Goal: Information Seeking & Learning: Learn about a topic

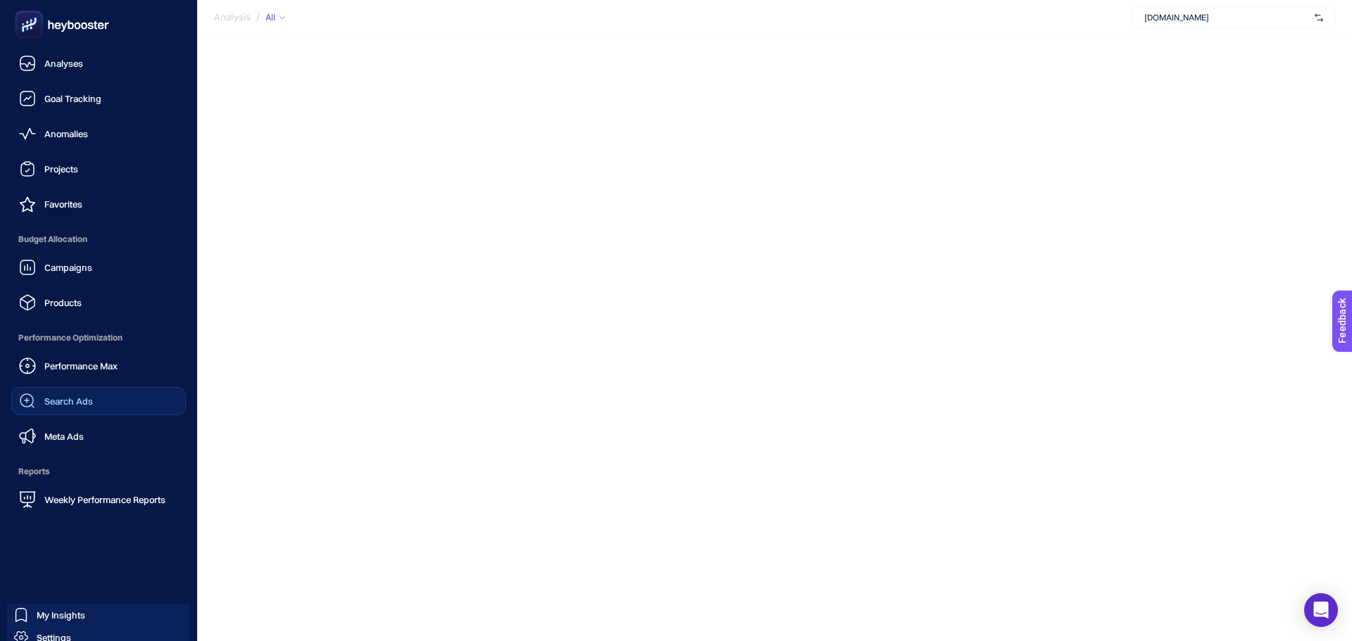
click at [93, 405] on link "Search Ads" at bounding box center [98, 401] width 175 height 28
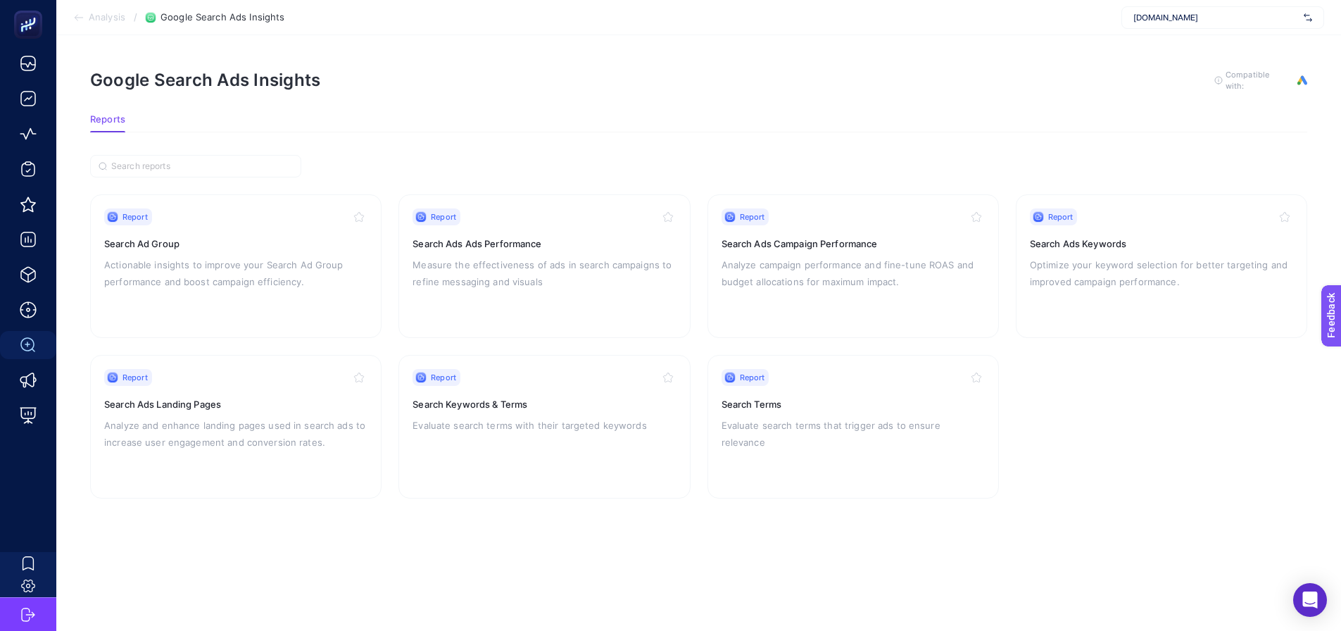
click at [1206, 405] on section "Report Search Ad Group Actionable insights to improve your Search Ad Group perf…" at bounding box center [698, 346] width 1217 height 304
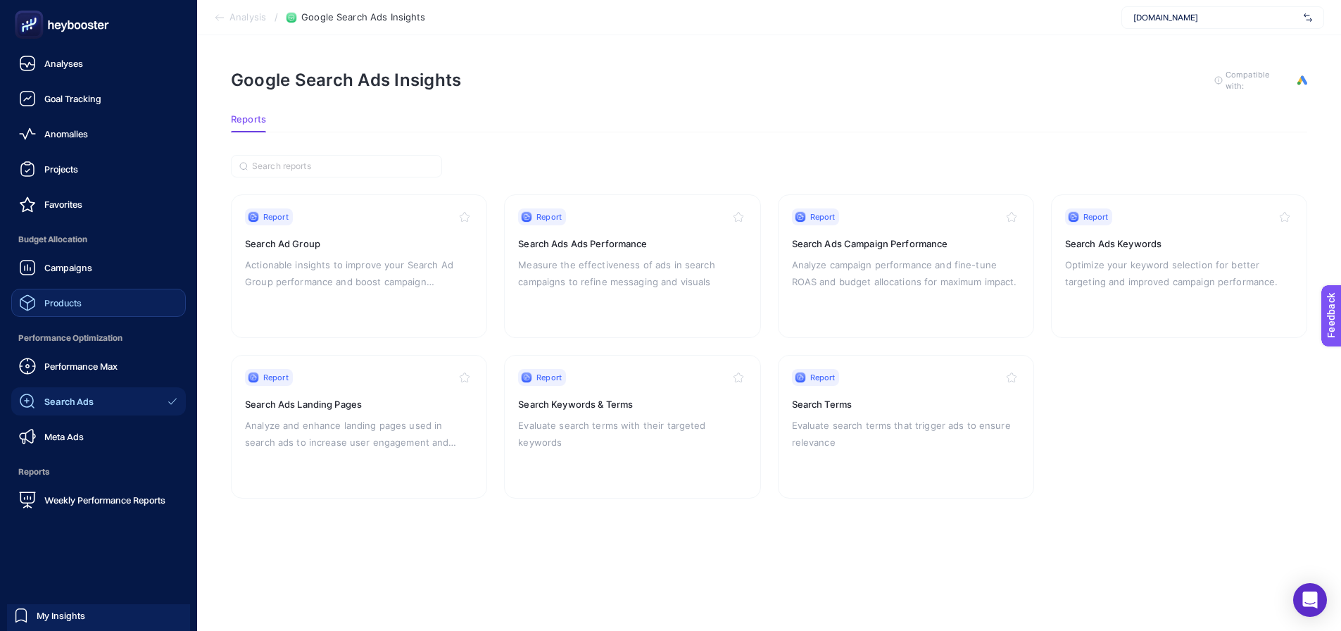
drag, startPoint x: 92, startPoint y: 296, endPoint x: 161, endPoint y: 296, distance: 69.0
click at [94, 296] on link "Products" at bounding box center [98, 303] width 175 height 28
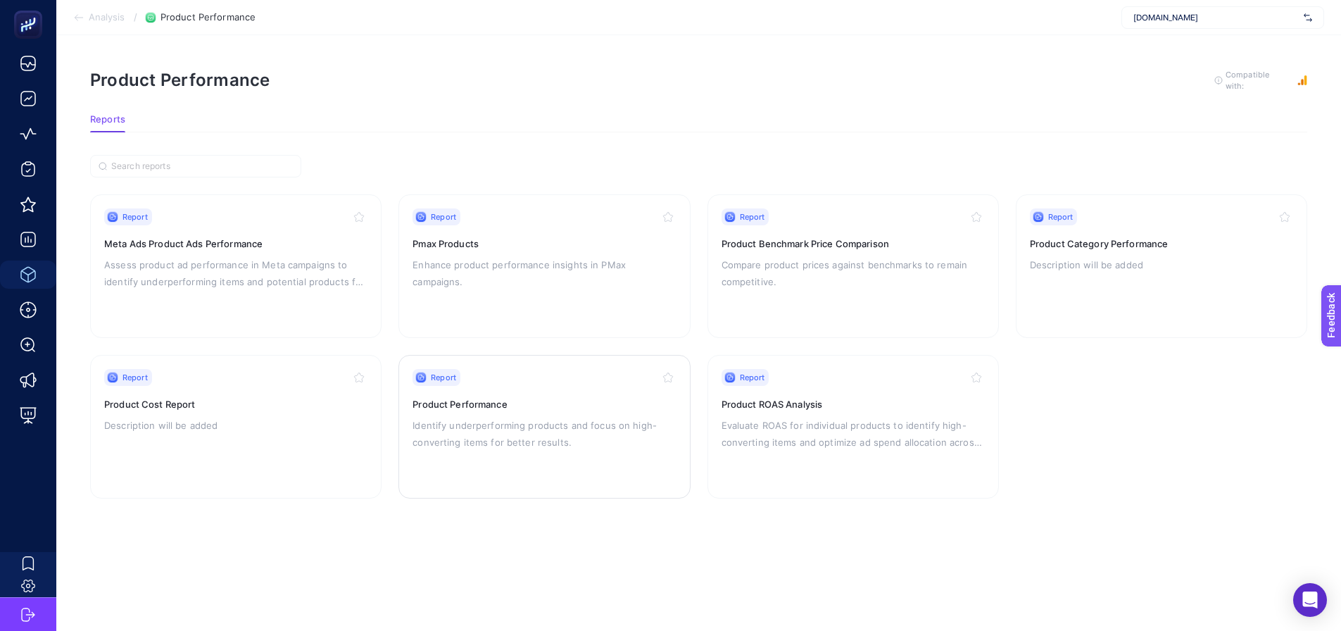
click at [476, 407] on h3 "Product Performance" at bounding box center [543, 404] width 263 height 14
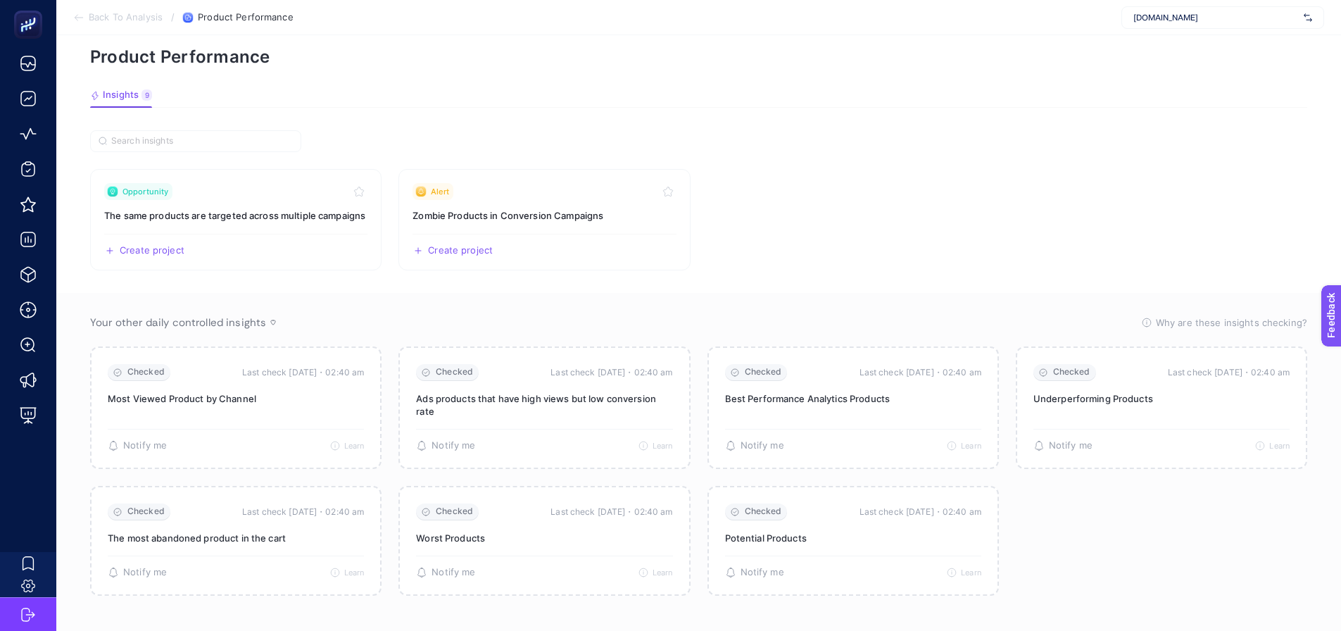
scroll to position [70, 0]
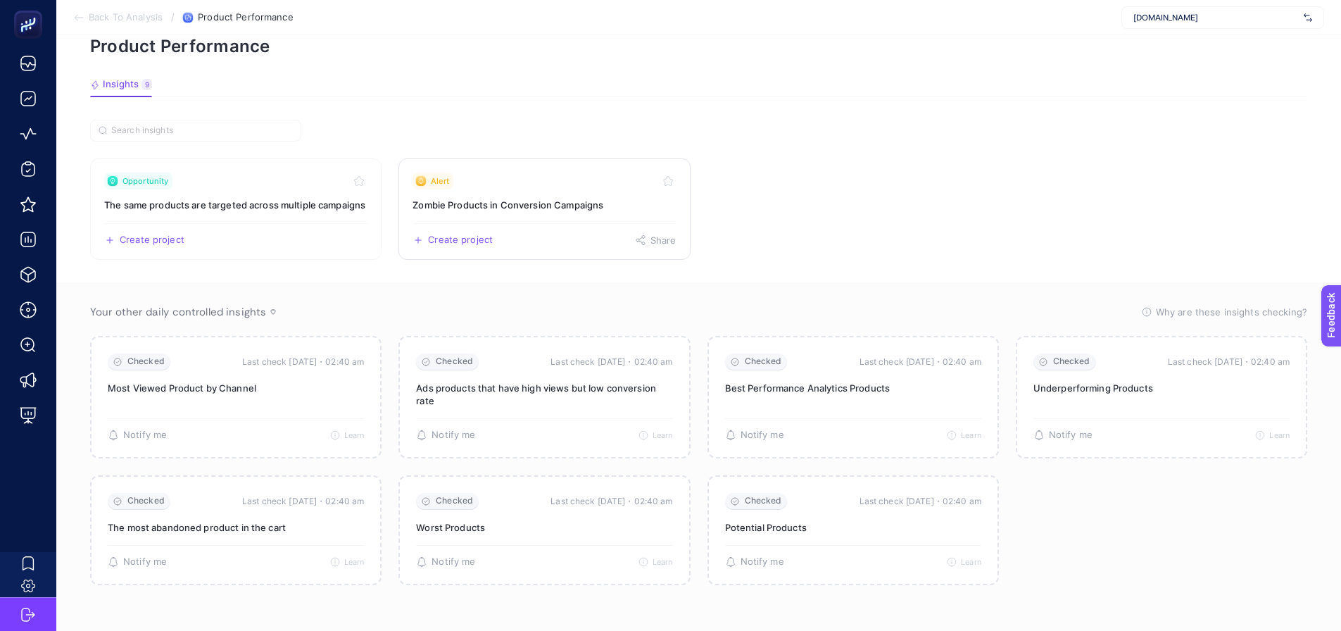
click at [510, 203] on link "Alert Zombie Products in Conversion Campaigns Create project Share" at bounding box center [543, 208] width 291 height 101
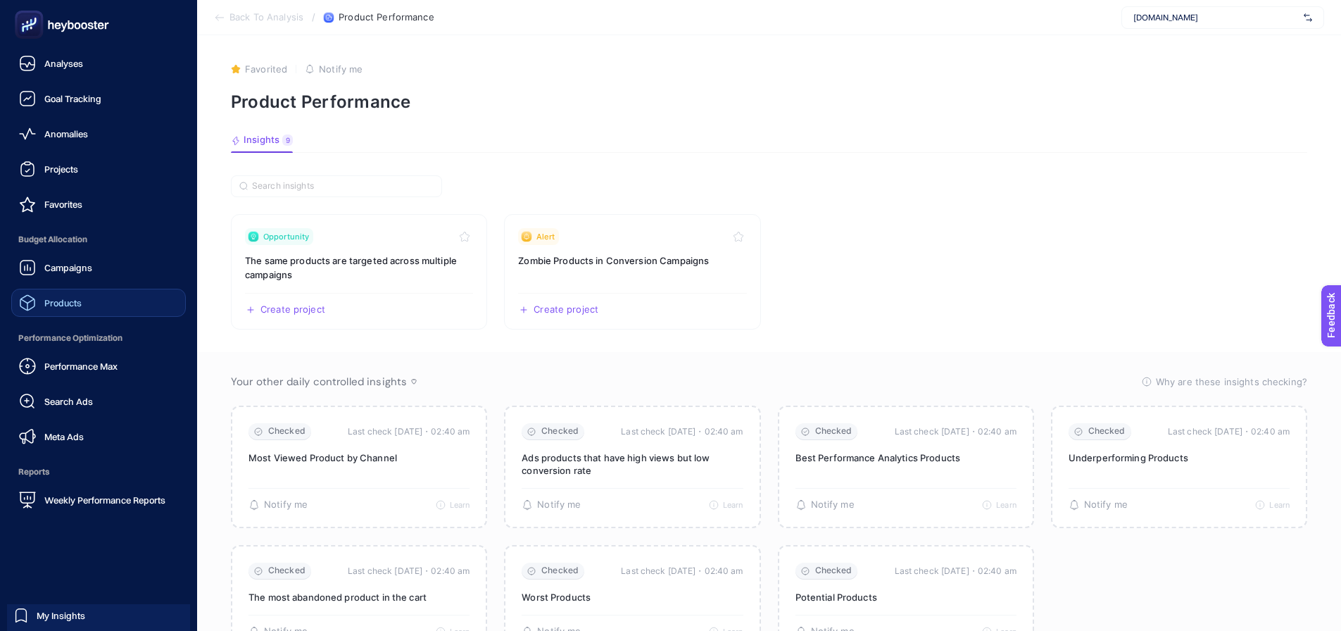
click at [74, 301] on span "Products" at bounding box center [62, 302] width 37 height 11
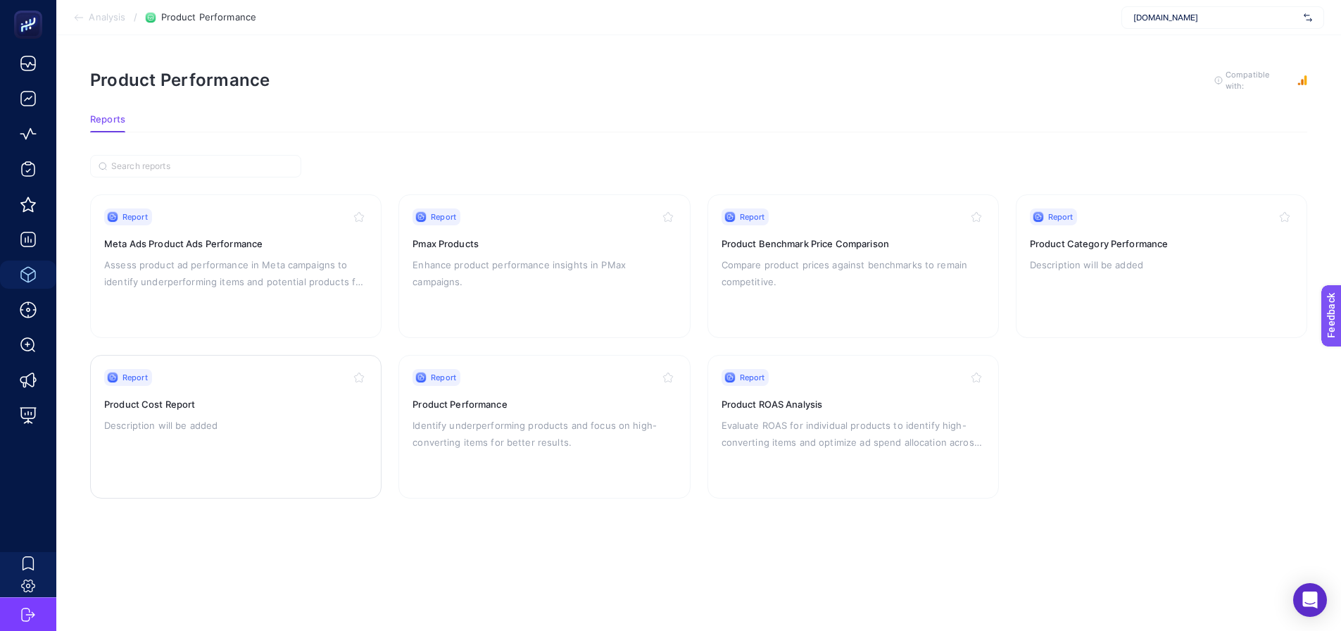
click at [300, 424] on p "Description will be added" at bounding box center [235, 425] width 263 height 17
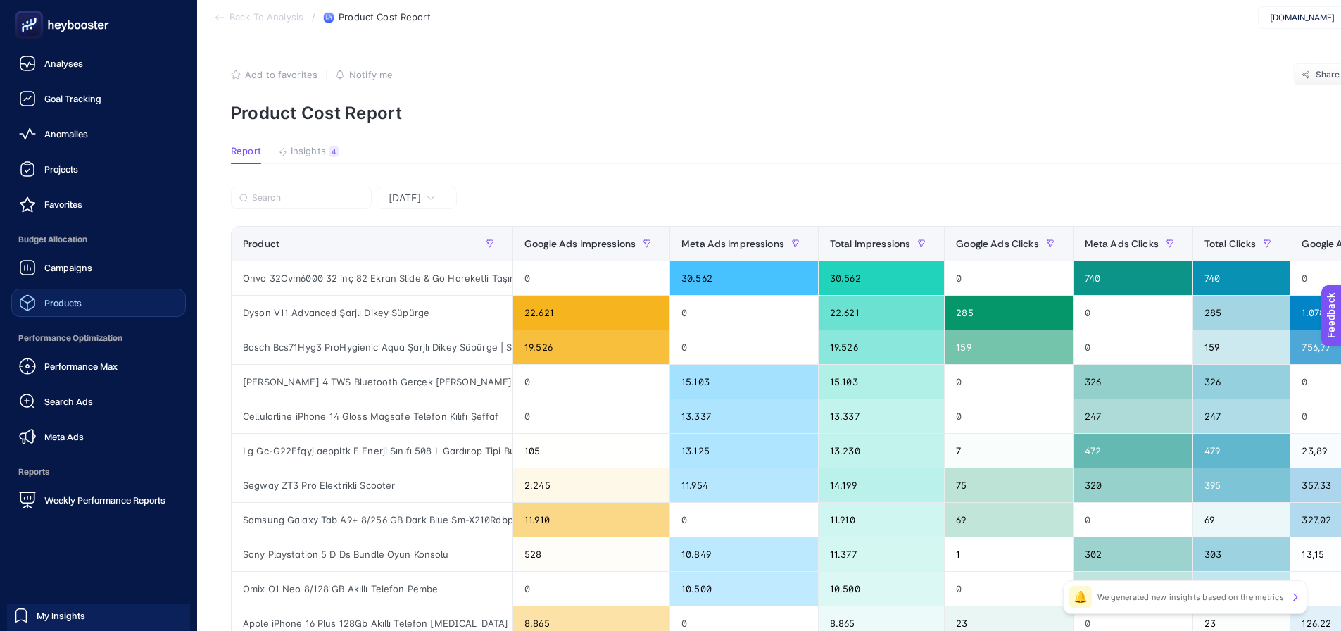
click at [73, 307] on span "Products" at bounding box center [62, 302] width 37 height 11
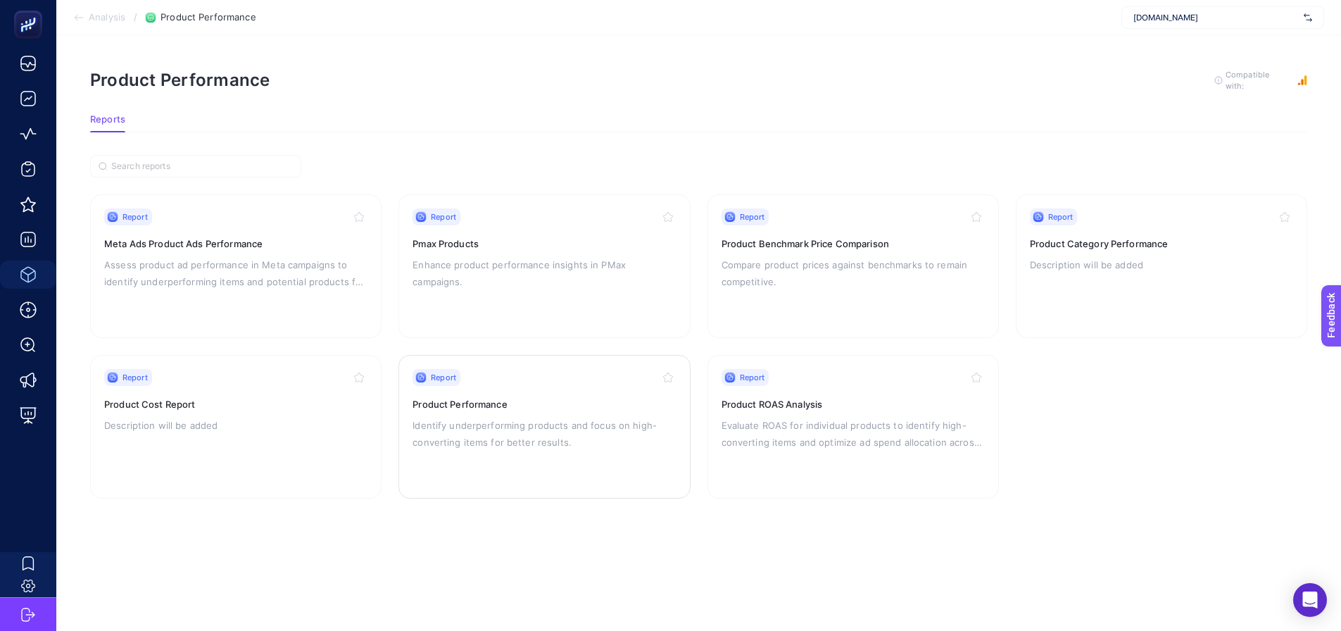
click at [511, 418] on p "Identify underperforming products and focus on high-converting items for better…" at bounding box center [543, 434] width 263 height 34
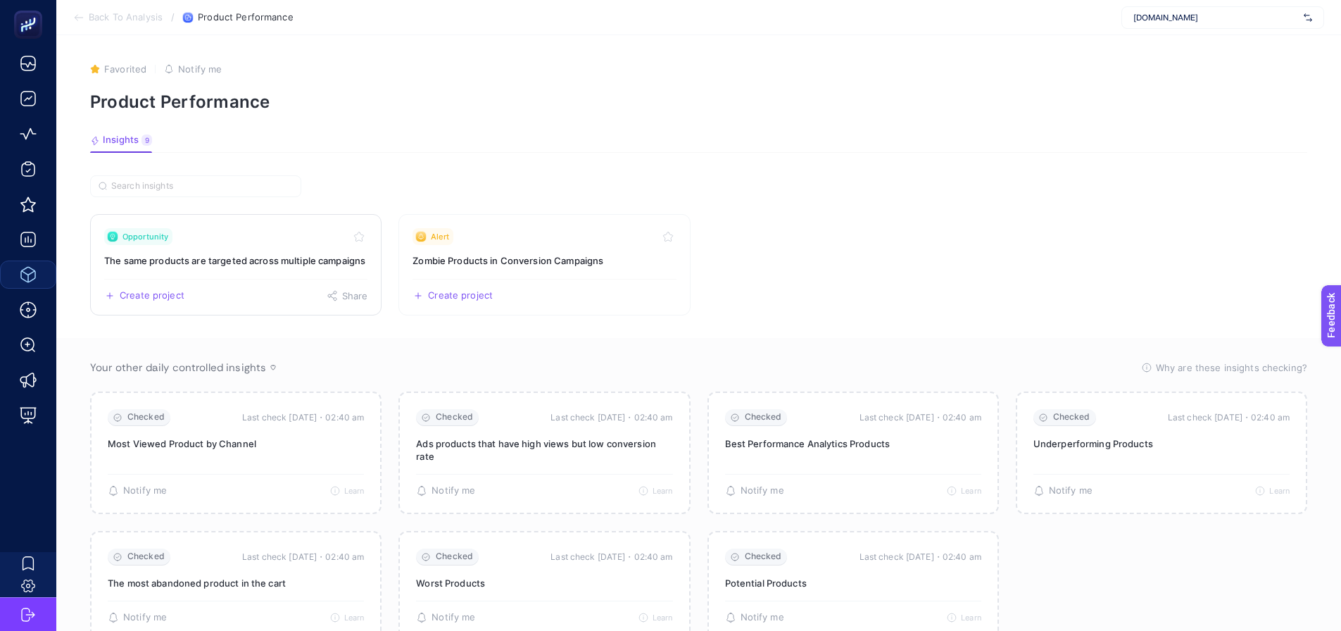
click at [265, 300] on div "Create project Share" at bounding box center [235, 290] width 263 height 23
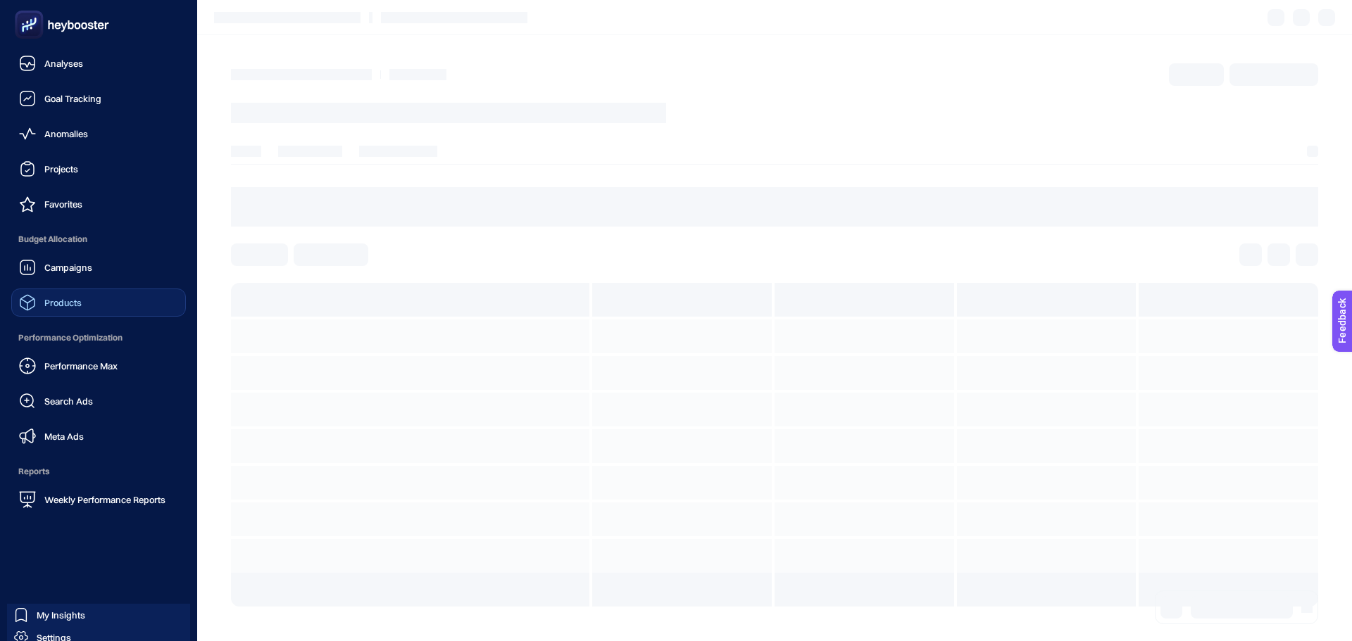
click at [75, 310] on div "Products" at bounding box center [50, 302] width 63 height 17
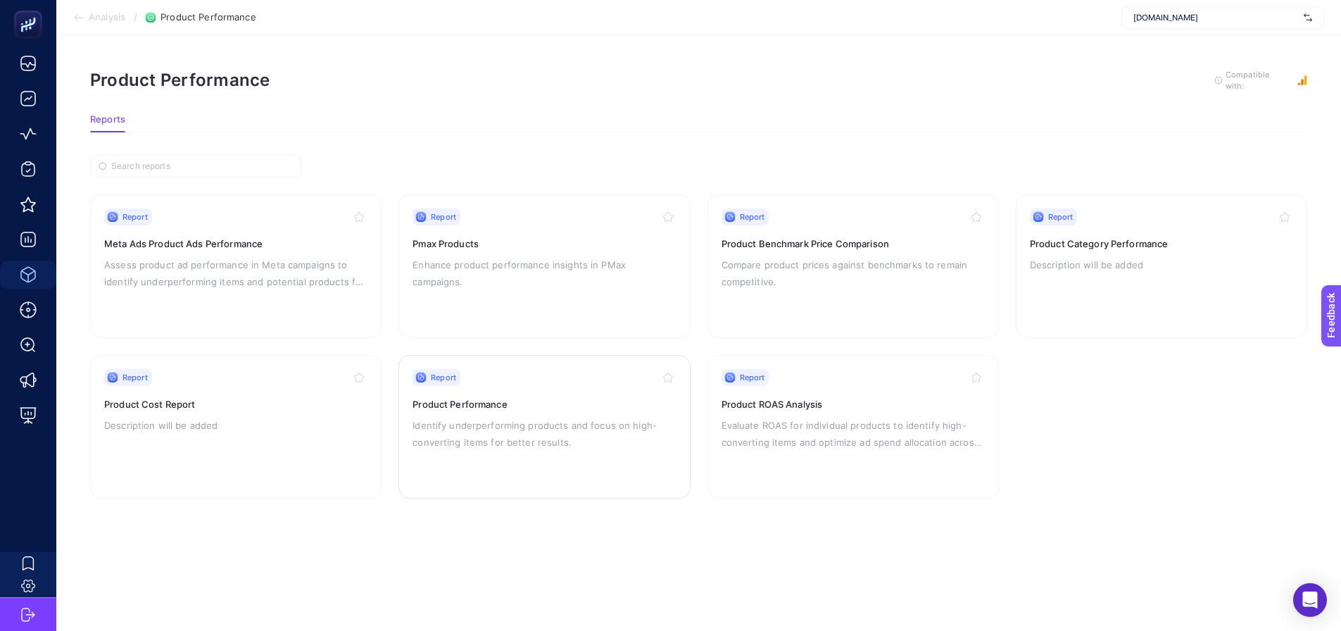
click at [484, 411] on div "Report Product Performance Identify underperforming products and focus on high-…" at bounding box center [543, 426] width 263 height 115
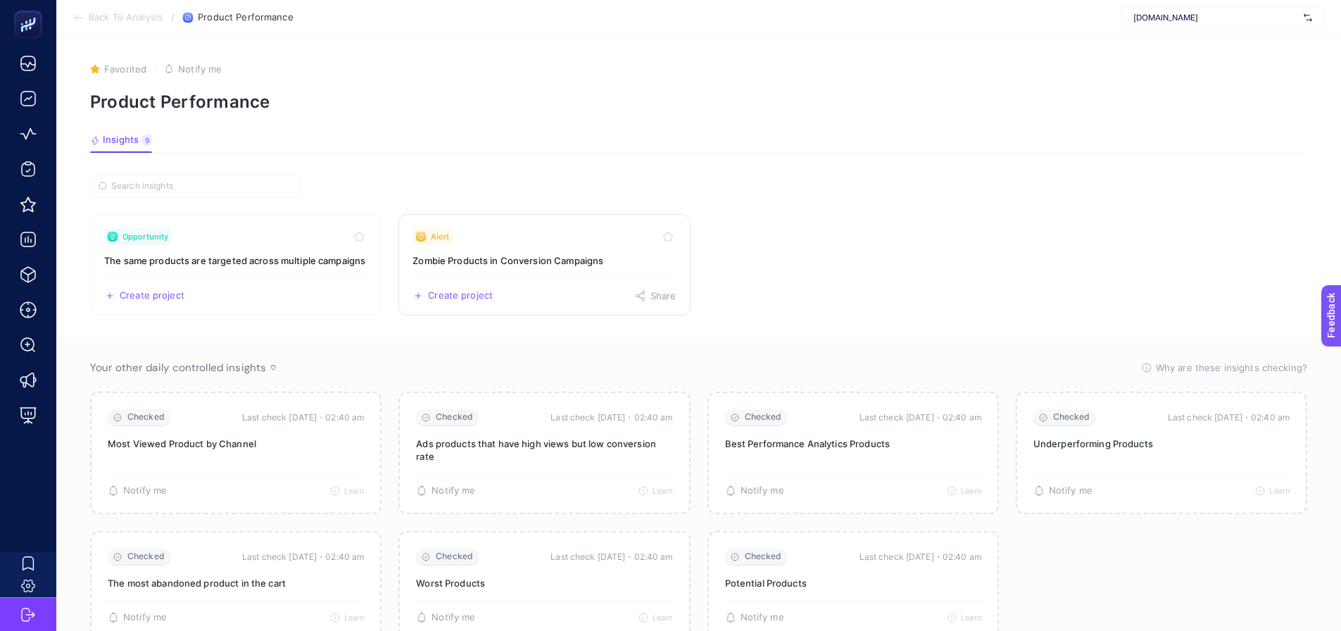
click at [479, 246] on link "Alert Zombie Products in Conversion Campaigns Create project Share" at bounding box center [543, 264] width 291 height 101
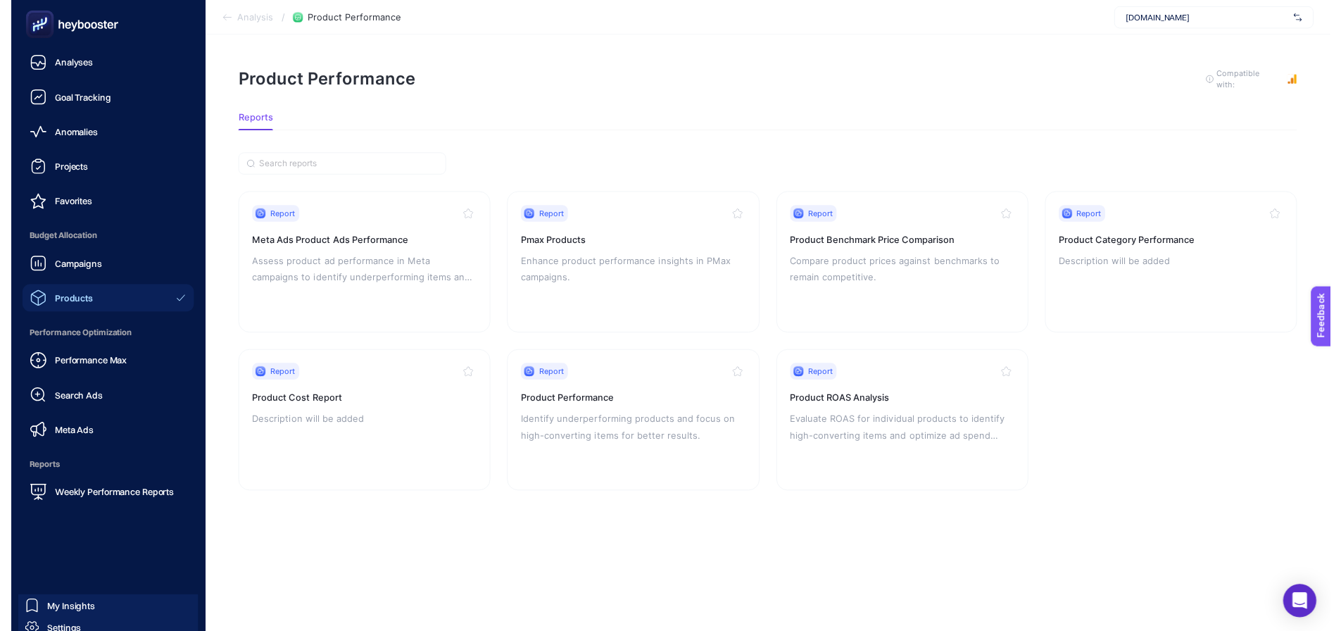
scroll to position [11, 0]
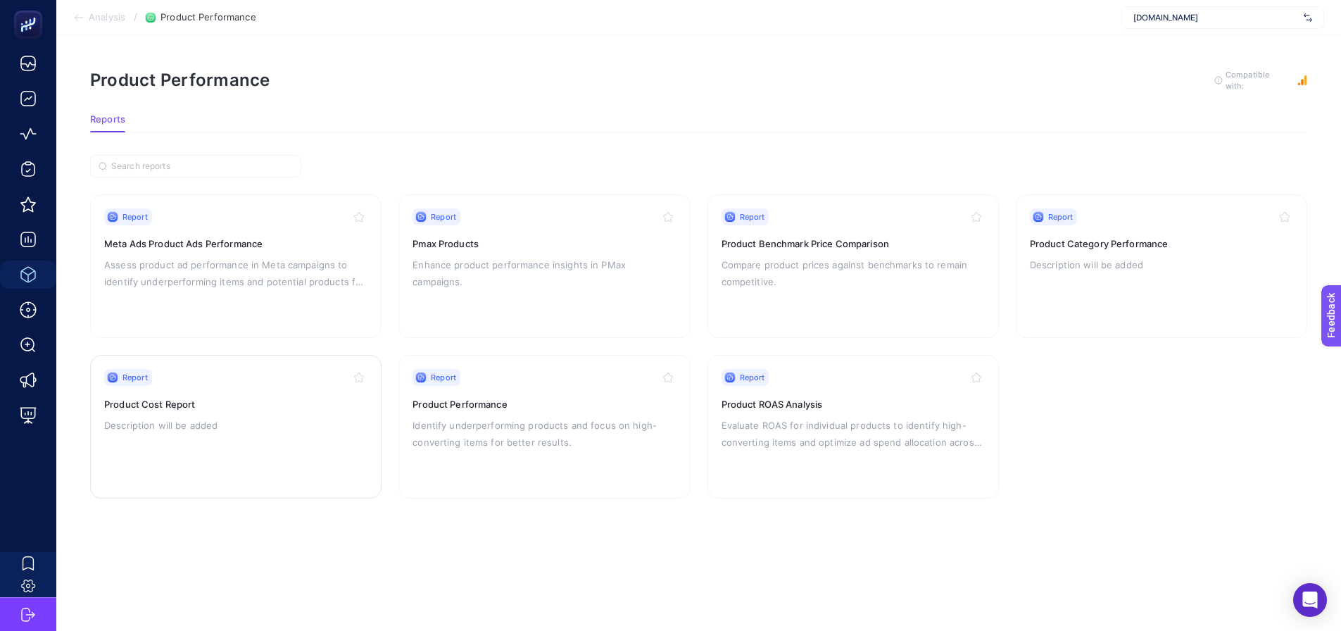
click at [250, 397] on h3 "Product Cost Report" at bounding box center [235, 404] width 263 height 14
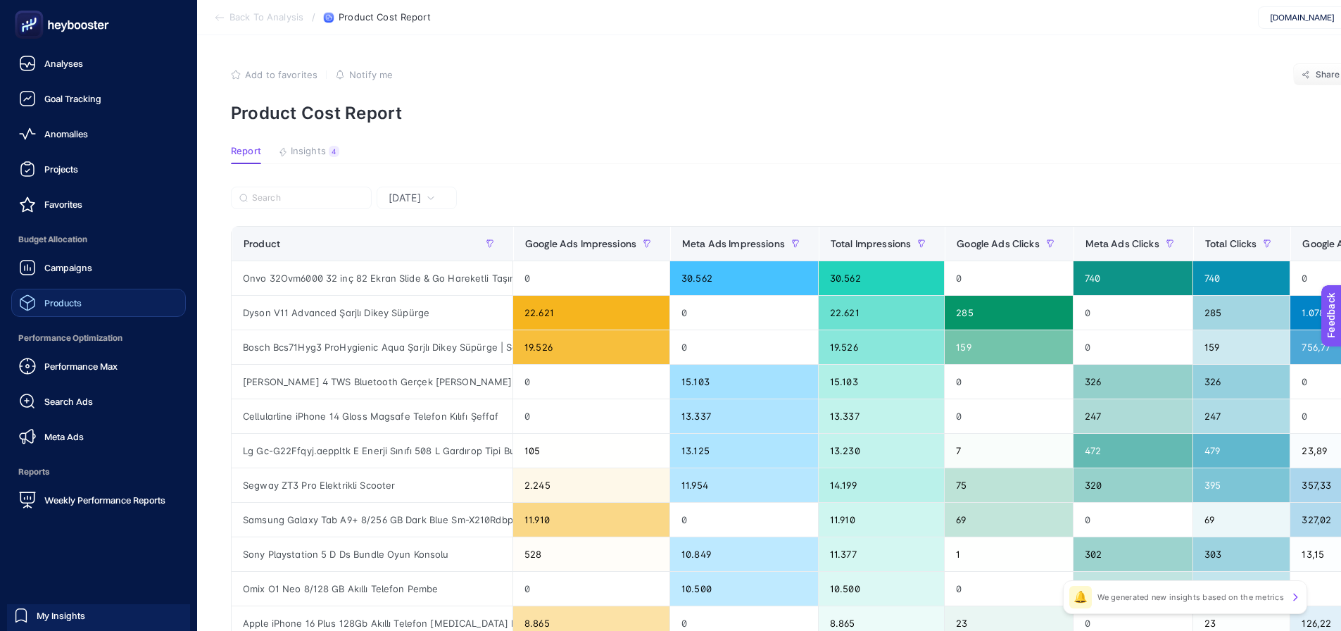
click at [68, 303] on span "Products" at bounding box center [62, 302] width 37 height 11
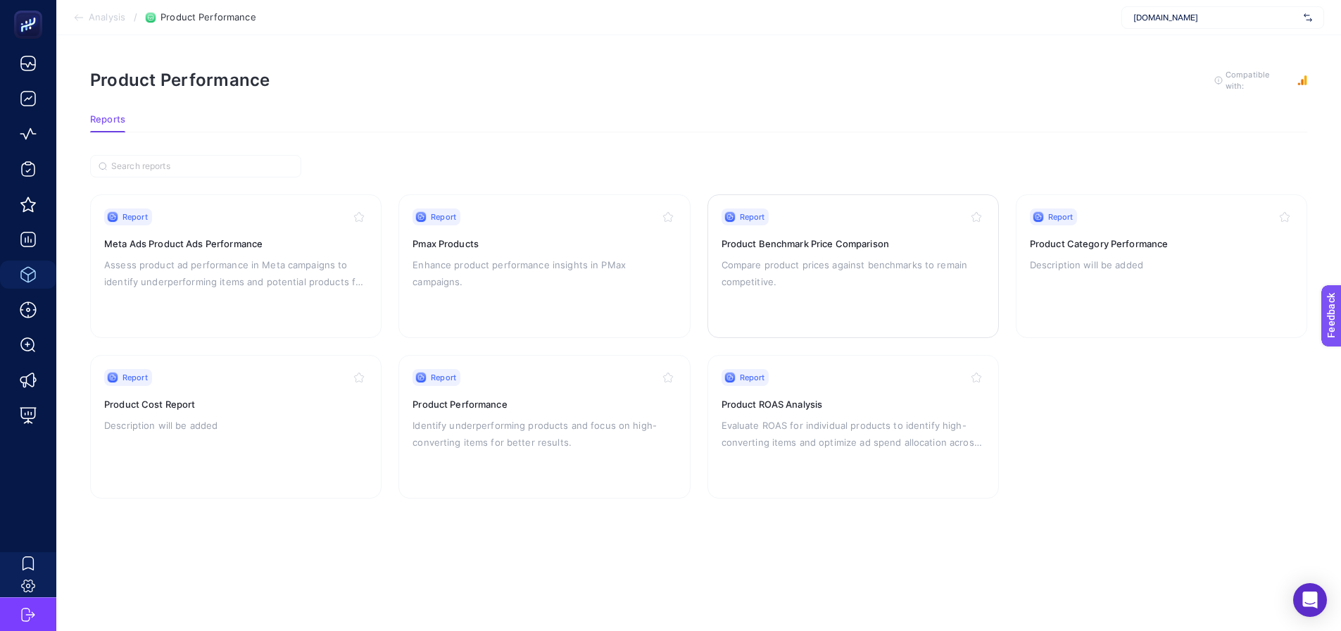
click at [877, 250] on div "Report Product Benchmark Price Comparison Compare product prices against benchm…" at bounding box center [853, 265] width 263 height 115
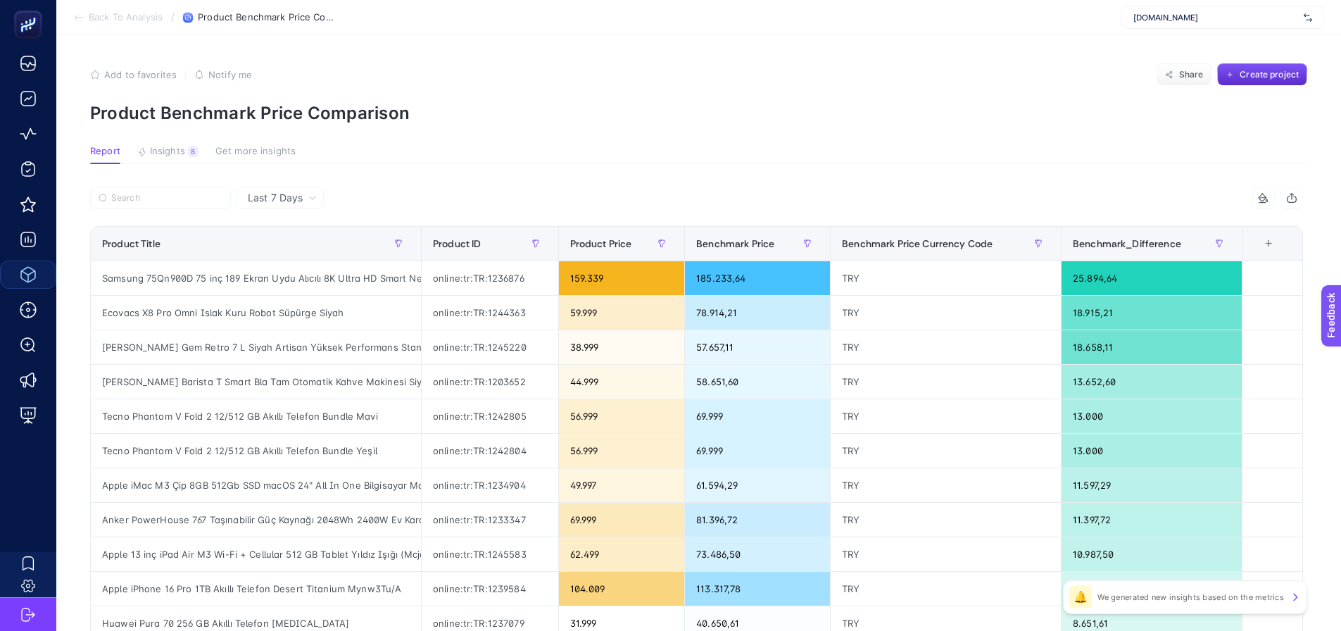
click at [303, 198] on div "Last 7 Days" at bounding box center [282, 198] width 80 height 10
click at [286, 246] on li "Last 30 Days" at bounding box center [280, 252] width 80 height 25
click at [397, 239] on button "button" at bounding box center [398, 243] width 23 height 23
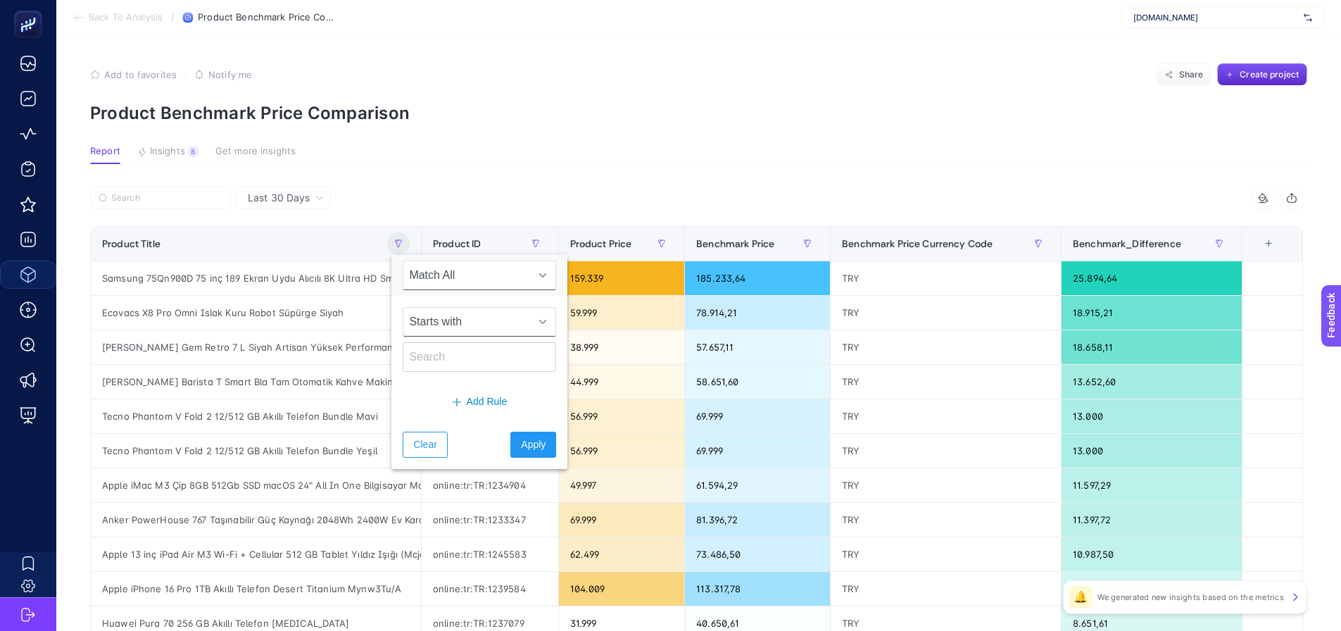
click at [439, 322] on span "Starts with" at bounding box center [465, 322] width 125 height 28
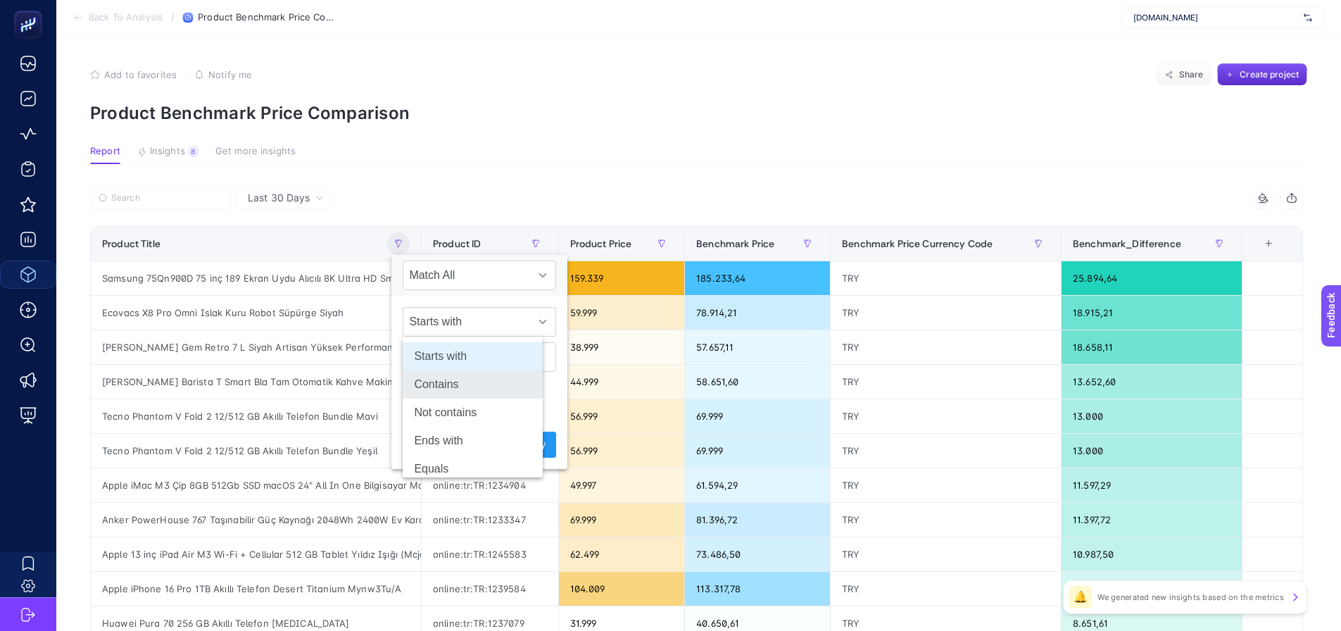
click at [443, 377] on li "Contains" at bounding box center [473, 384] width 140 height 28
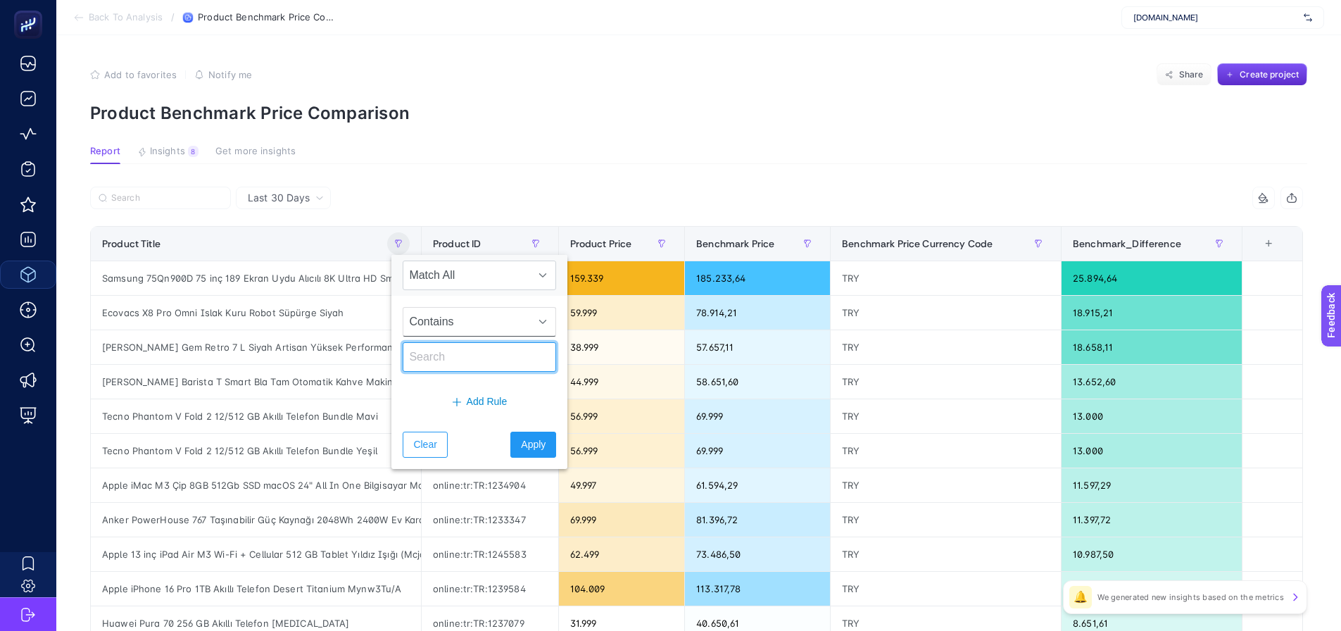
click at [439, 363] on input "text" at bounding box center [479, 357] width 153 height 30
type input "saat"
click at [521, 447] on span "Apply" at bounding box center [533, 444] width 25 height 15
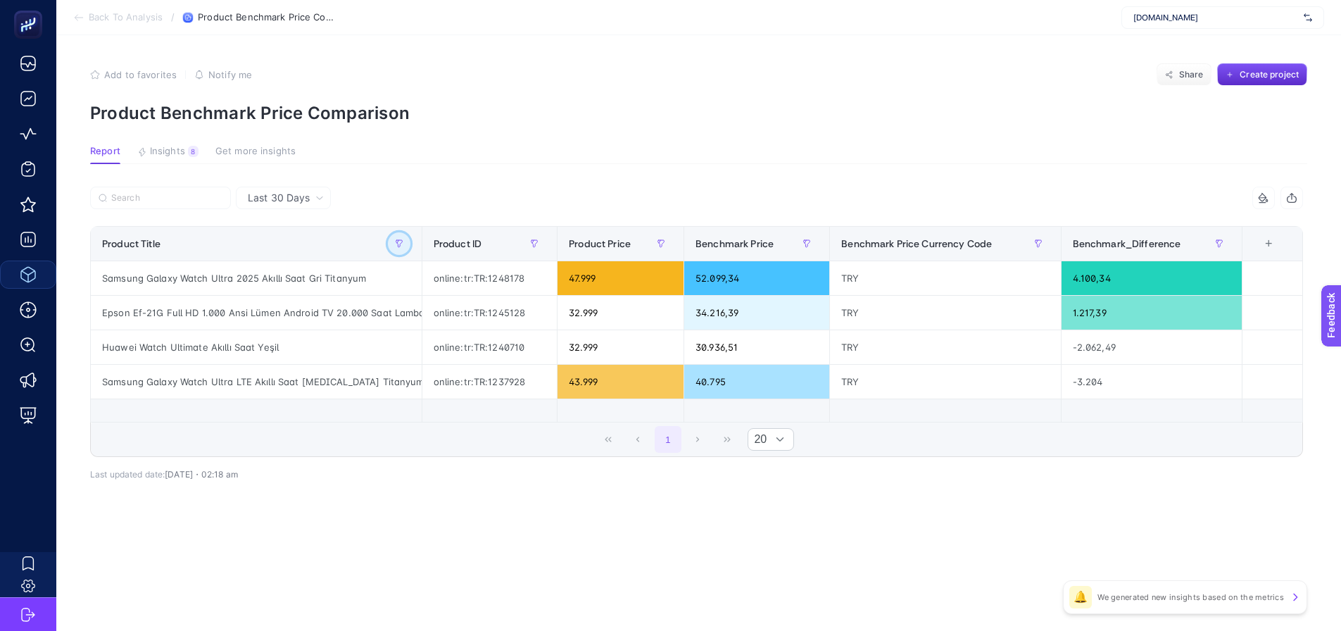
scroll to position [0, 0]
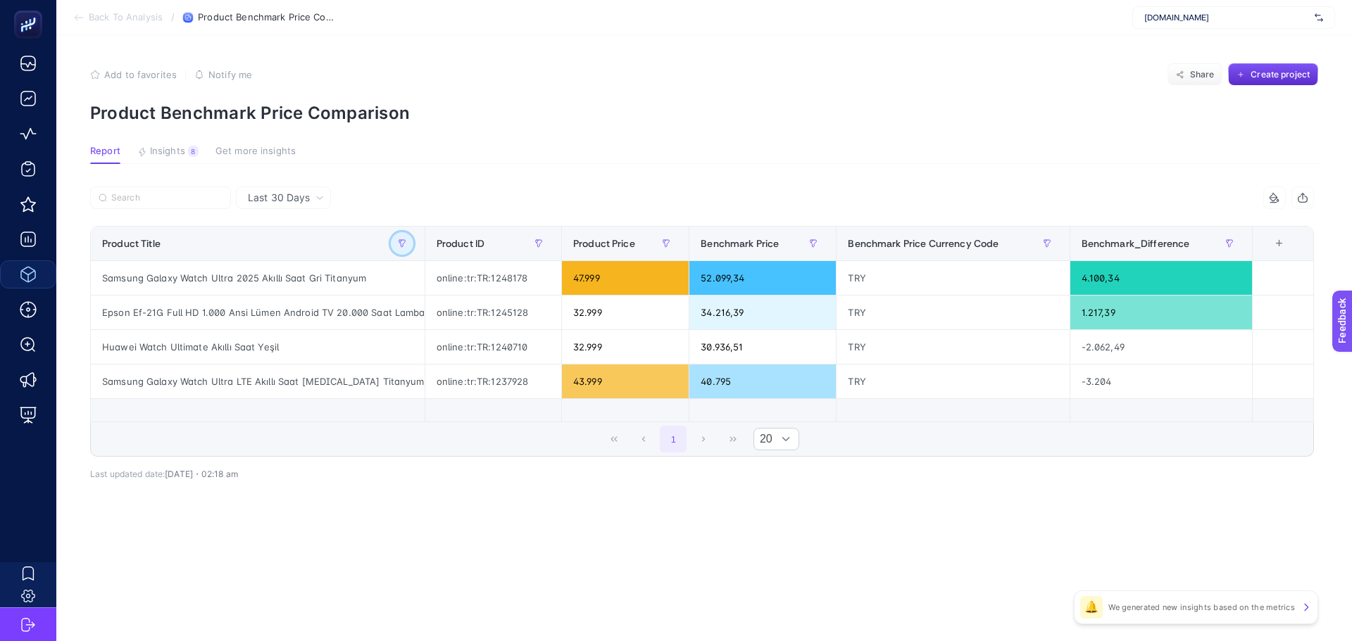
click at [405, 240] on icon "button" at bounding box center [401, 243] width 6 height 7
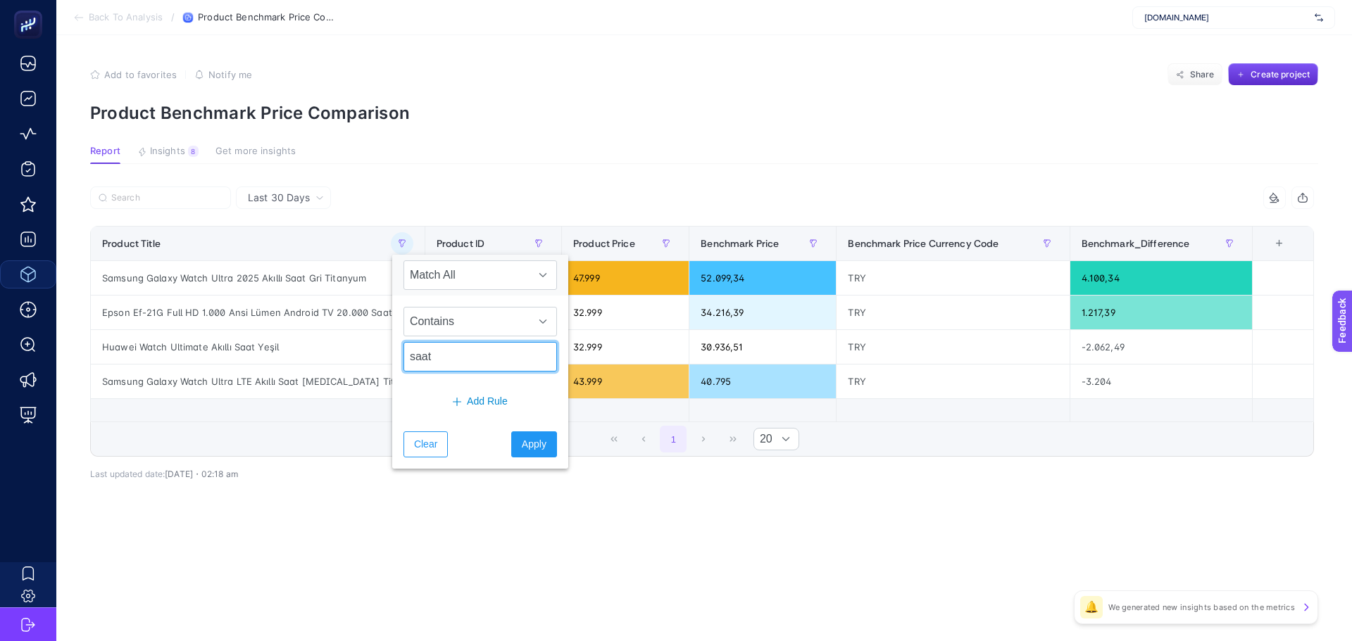
drag, startPoint x: 424, startPoint y: 360, endPoint x: 386, endPoint y: 361, distance: 38.7
click at [386, 361] on body "Back To Analysis / Product Benchmark Price Comparison [DOMAIN_NAME] Add to favo…" at bounding box center [676, 320] width 1352 height 641
type input "watch"
click at [522, 450] on span "Apply" at bounding box center [534, 444] width 25 height 15
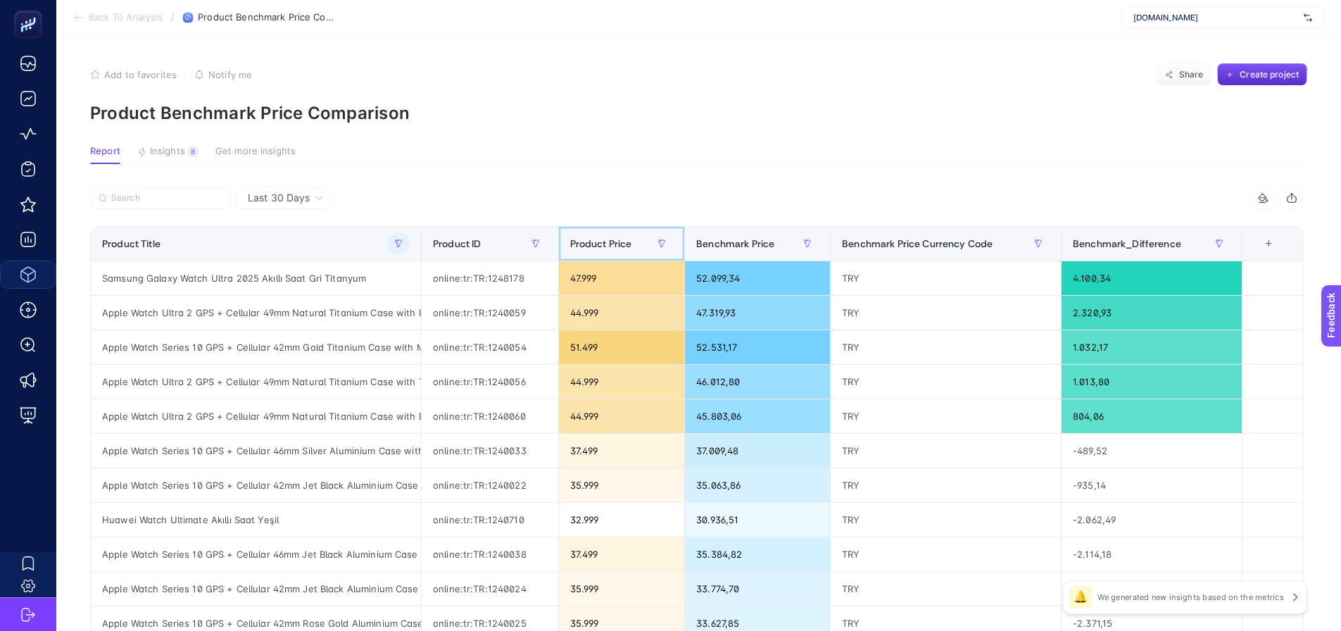
click at [610, 248] on span "Product Price" at bounding box center [601, 243] width 62 height 11
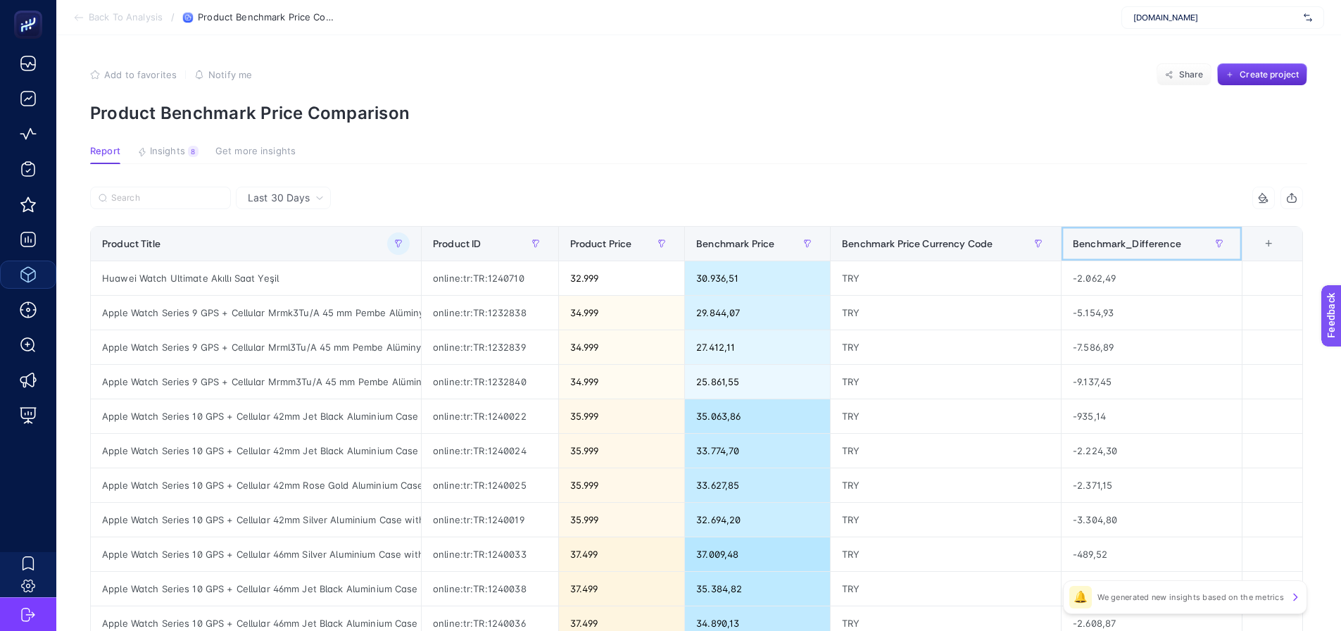
click at [1119, 251] on div "Benchmark_Difference" at bounding box center [1152, 243] width 158 height 23
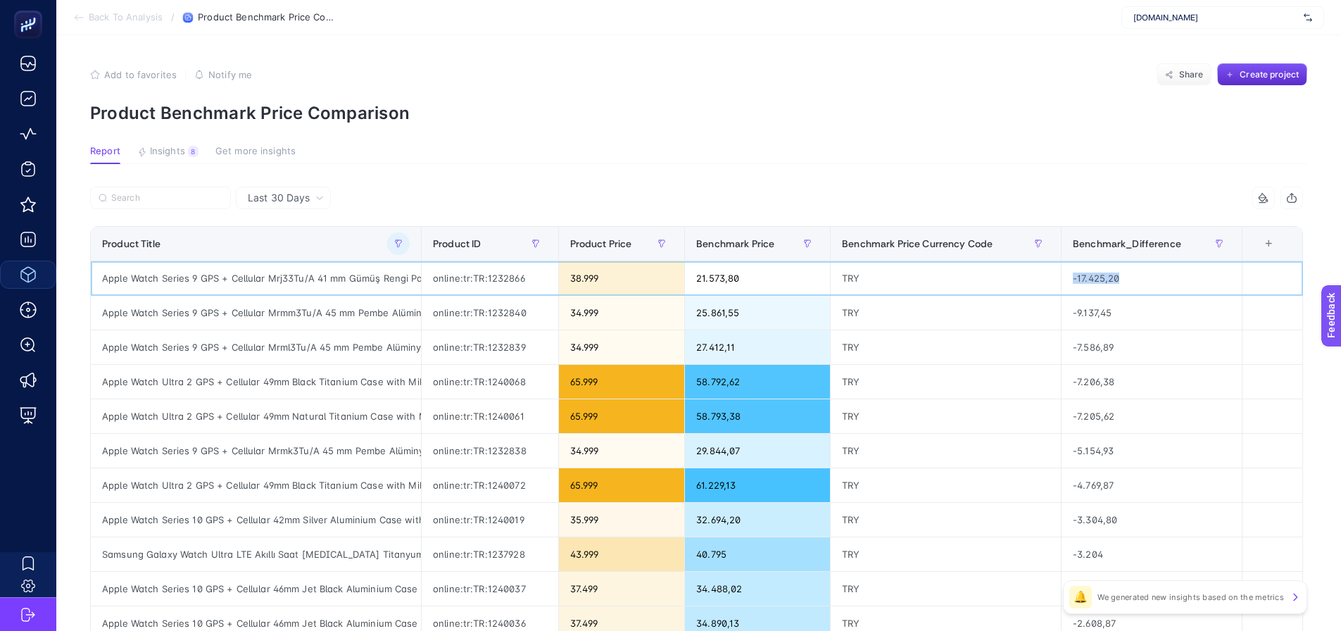
drag, startPoint x: 1127, startPoint y: 274, endPoint x: 1081, endPoint y: 276, distance: 46.5
click at [1081, 276] on div "-17.425,20" at bounding box center [1152, 278] width 180 height 34
drag, startPoint x: 423, startPoint y: 247, endPoint x: 556, endPoint y: 264, distance: 134.1
click at [556, 264] on div "3 items selected Product Title Product ID Product Price Benchmark Price Benchma…" at bounding box center [696, 598] width 1213 height 822
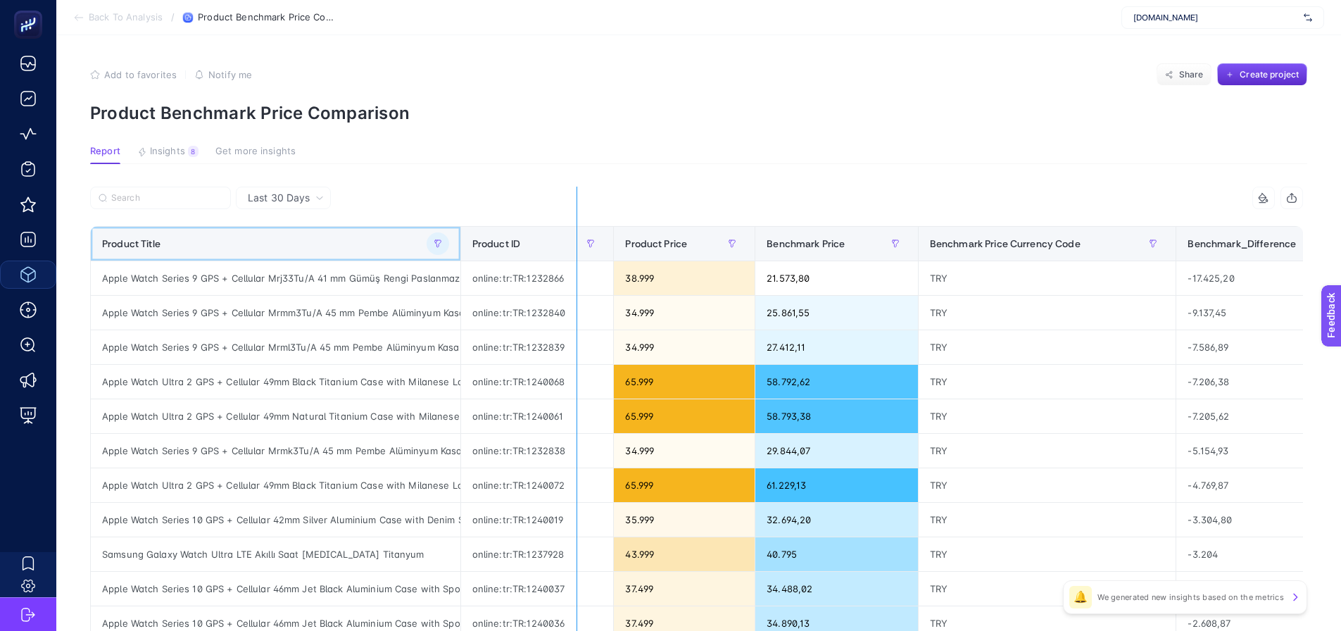
drag, startPoint x: 460, startPoint y: 243, endPoint x: 577, endPoint y: 260, distance: 117.5
click at [577, 260] on div "3 items selected Product Title Product ID Product Price Benchmark Price Benchma…" at bounding box center [696, 598] width 1213 height 822
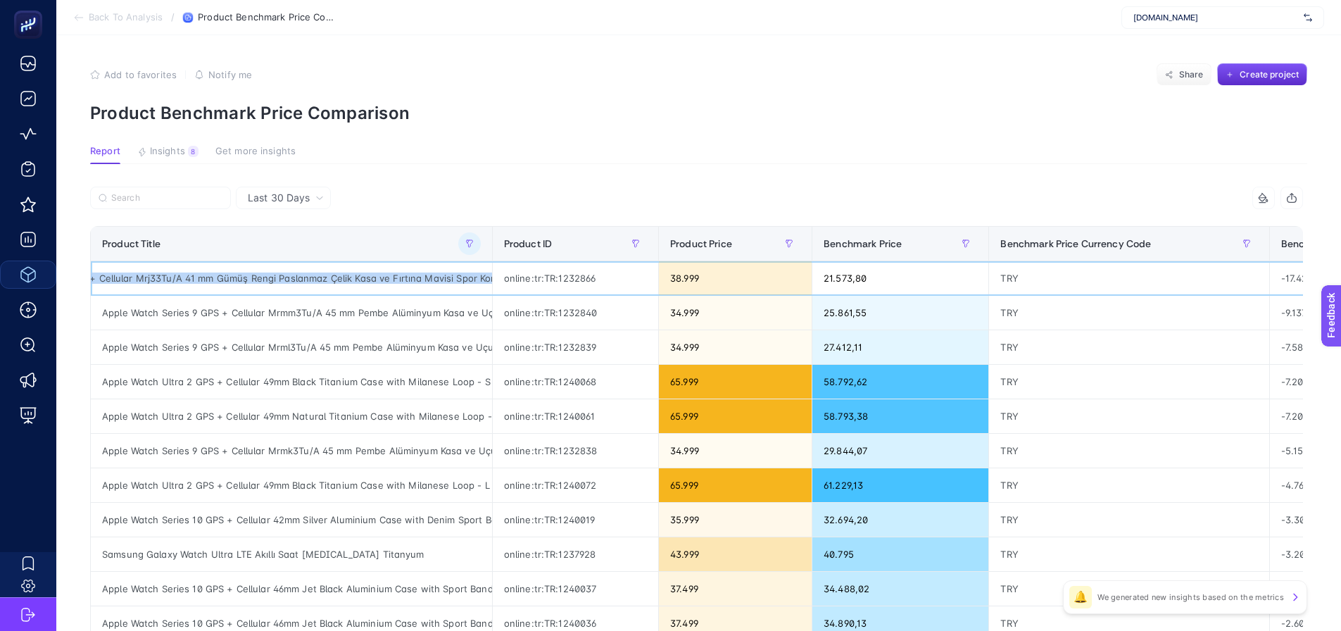
scroll to position [0, 183]
drag, startPoint x: 107, startPoint y: 278, endPoint x: 484, endPoint y: 280, distance: 377.3
click at [484, 280] on div "Apple Watch Series 9 GPS + Cellular Mrj33Tu/A 41 mm Gümüş Rengi Paslanmaz Çelik…" at bounding box center [291, 278] width 401 height 34
copy div "pple Watch Series 9 GPS + Cellular Mrj33Tu/A 41 mm Gümüş Rengi Paslanmaz Çelik …"
click at [120, 281] on div "Apple Watch Series 9 GPS + Cellular Mrj33Tu/A 41 mm Gümüş Rengi Paslanmaz Çelik…" at bounding box center [291, 278] width 401 height 34
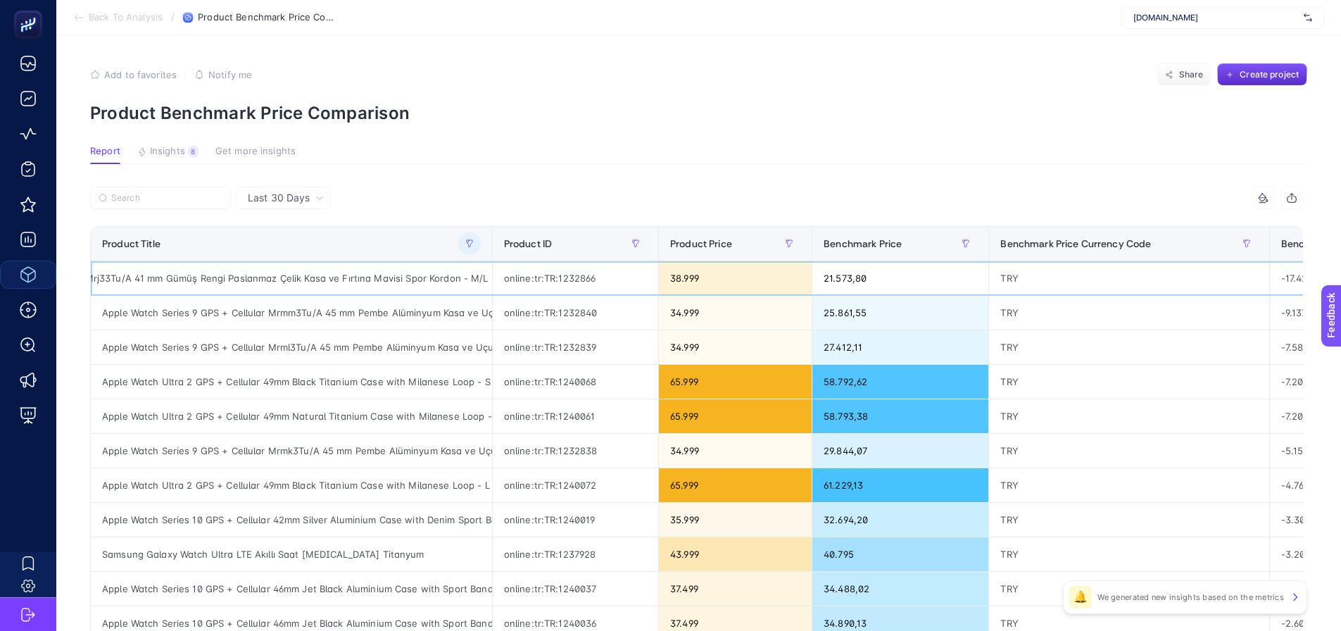
click at [151, 280] on div "Apple Watch Series 9 GPS + Cellular Mrj33Tu/A 41 mm Gümüş Rengi Paslanmaz Çelik…" at bounding box center [291, 278] width 401 height 34
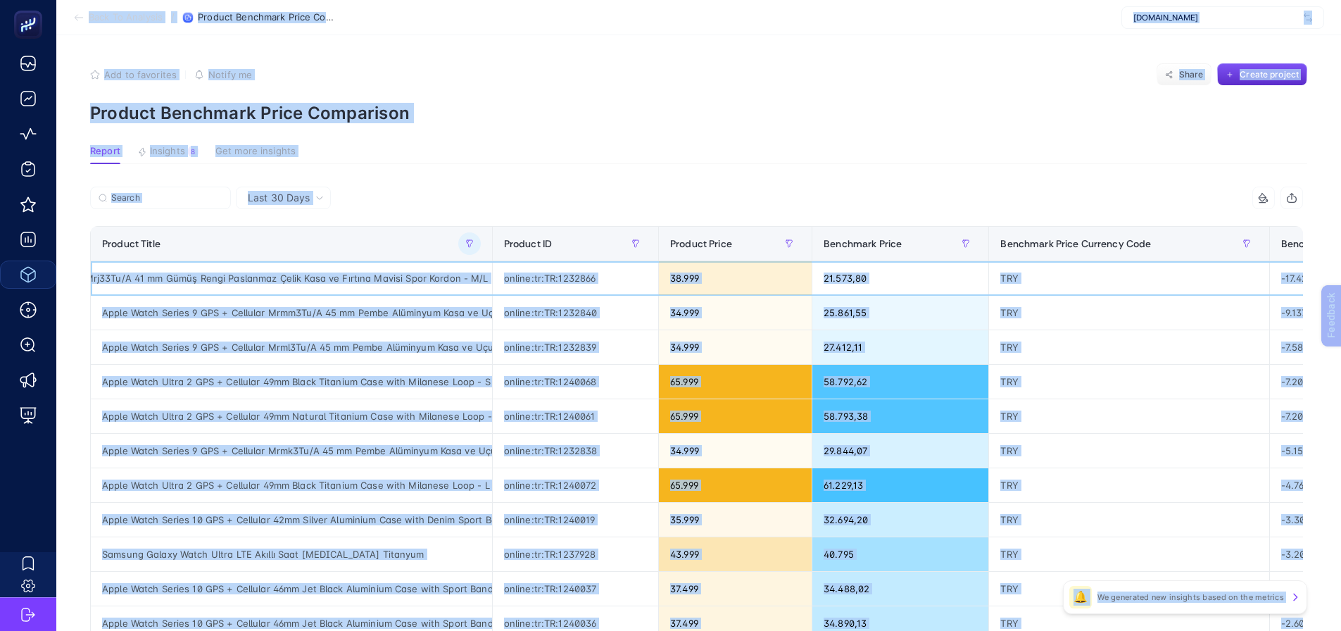
click at [164, 279] on div "Apple Watch Series 9 GPS + Cellular Mrj33Tu/A 41 mm Gümüş Rengi Paslanmaz Çelik…" at bounding box center [291, 278] width 401 height 34
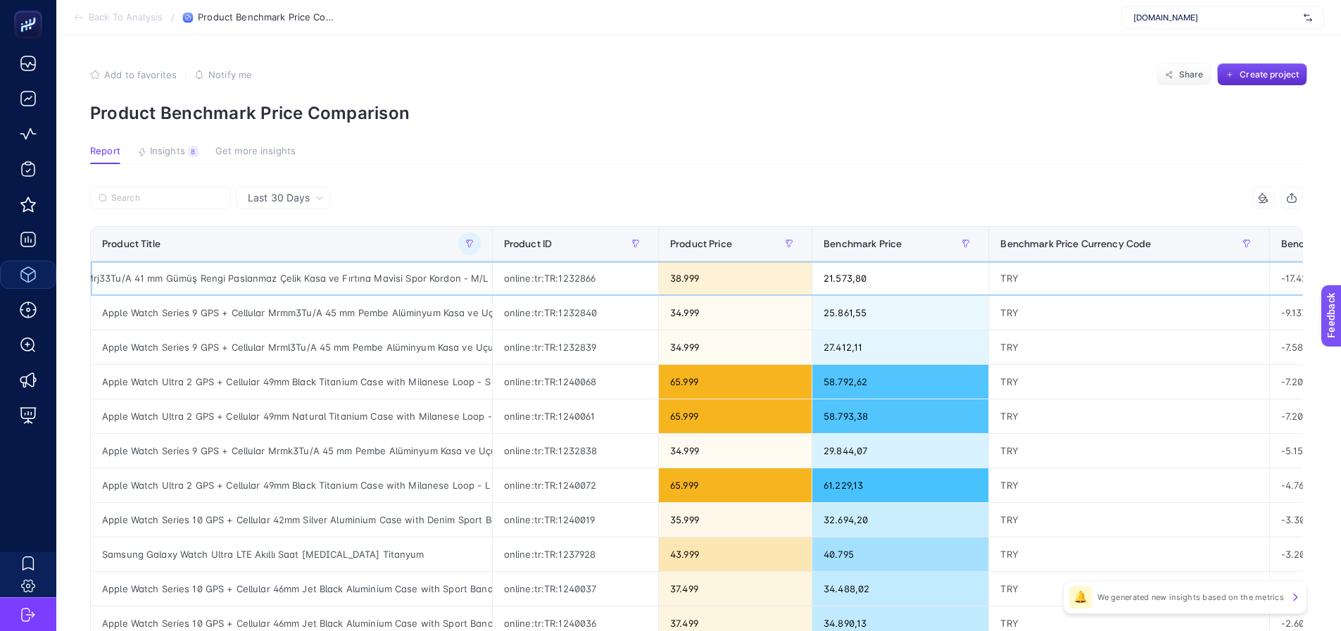
click at [213, 279] on div "Apple Watch Series 9 GPS + Cellular Mrj33Tu/A 41 mm Gümüş Rengi Paslanmaz Çelik…" at bounding box center [291, 278] width 401 height 34
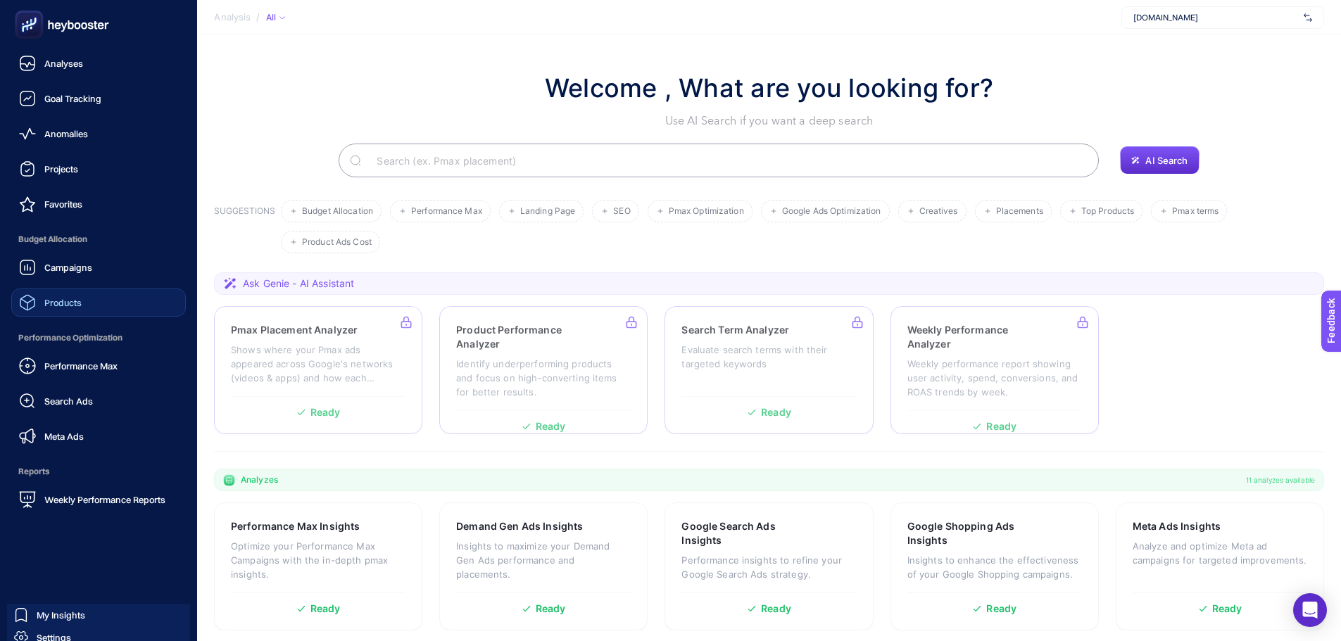
click at [101, 306] on link "Products" at bounding box center [98, 303] width 175 height 28
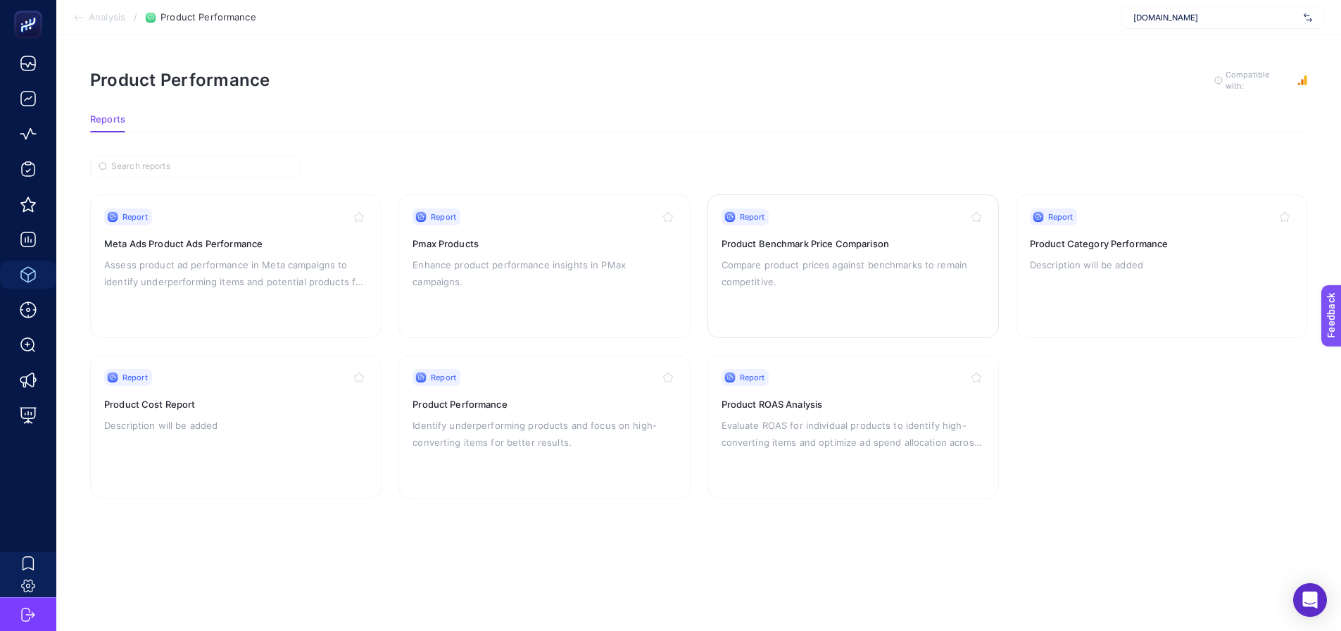
click at [976, 216] on icon "button" at bounding box center [976, 216] width 11 height 11
click at [445, 420] on p "Identify underperforming products and focus on high-converting items for better…" at bounding box center [543, 434] width 263 height 34
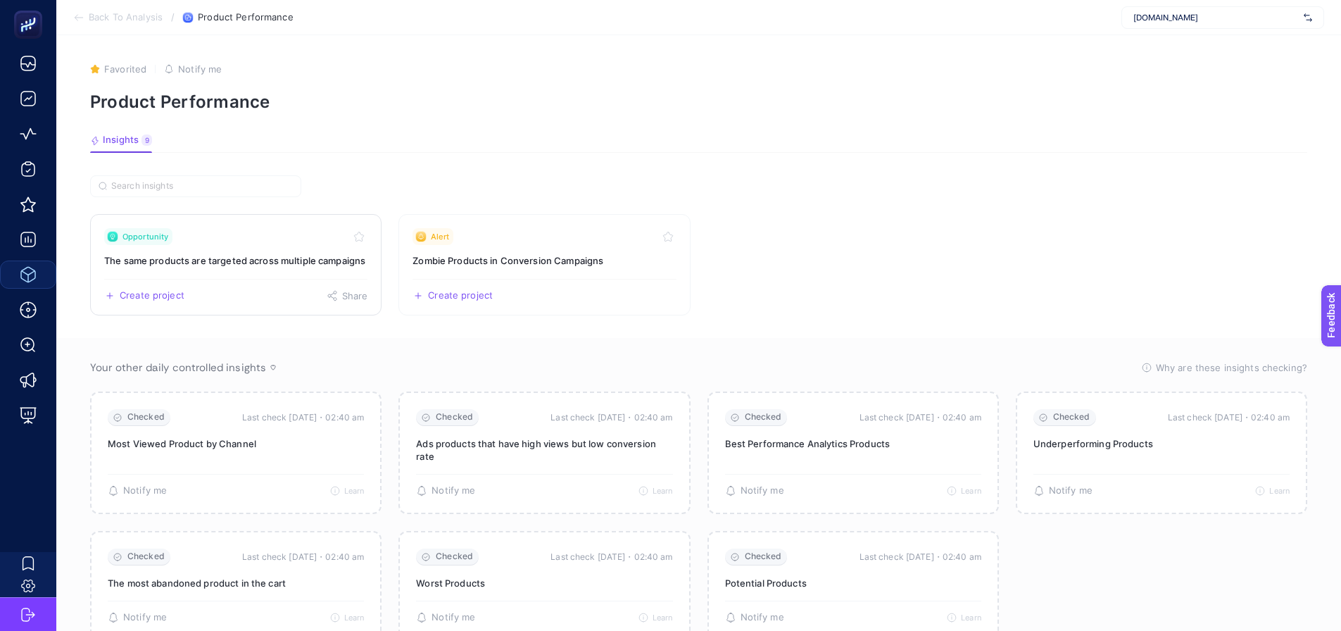
click at [212, 267] on h3 "The same products are targeted across multiple campaigns" at bounding box center [235, 260] width 263 height 14
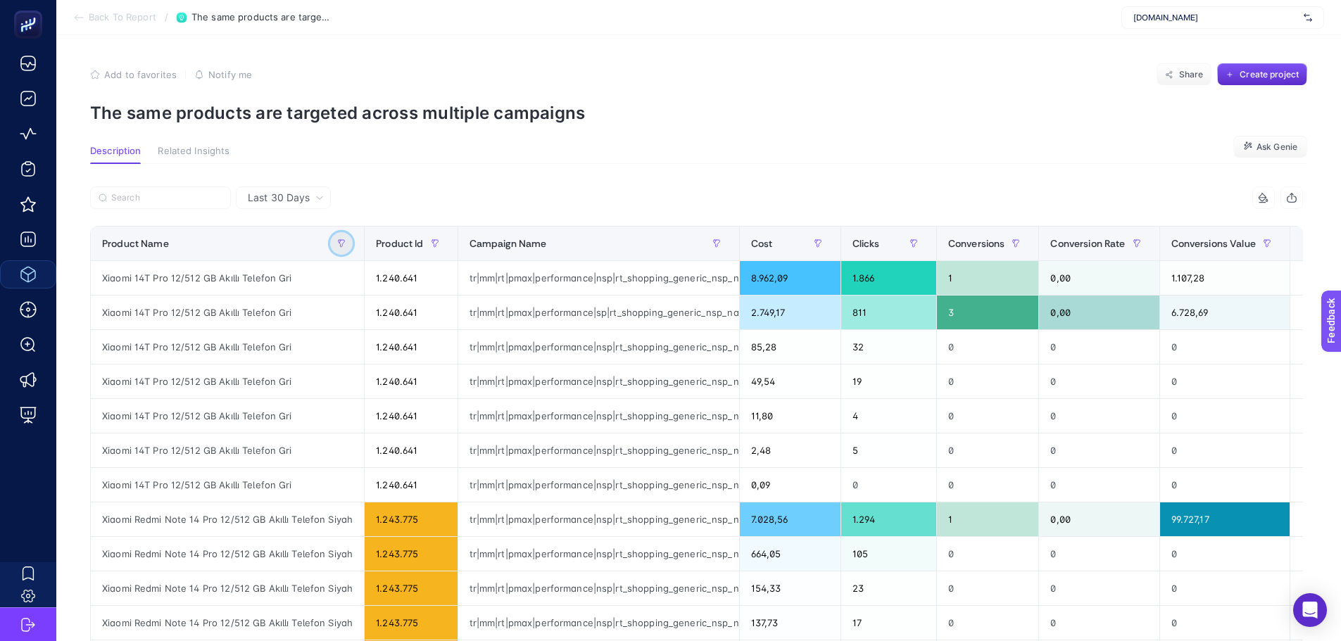
click at [337, 243] on icon "button" at bounding box center [341, 243] width 8 height 8
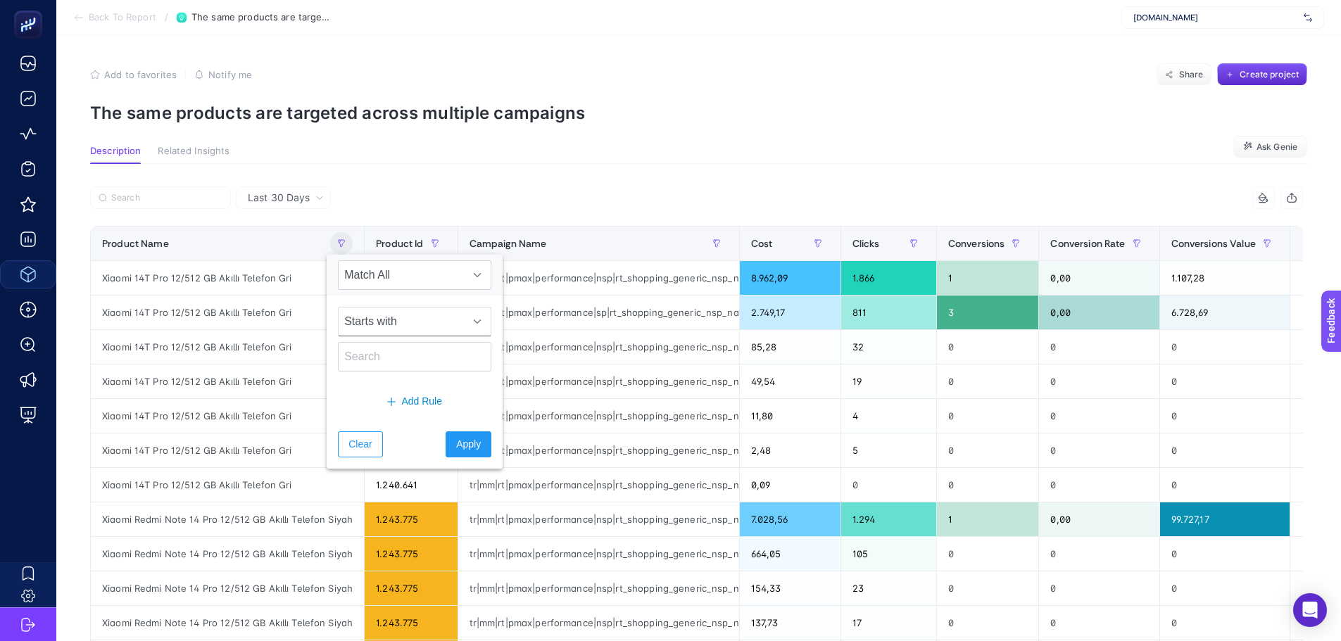
click at [377, 325] on span "Starts with" at bounding box center [401, 322] width 125 height 28
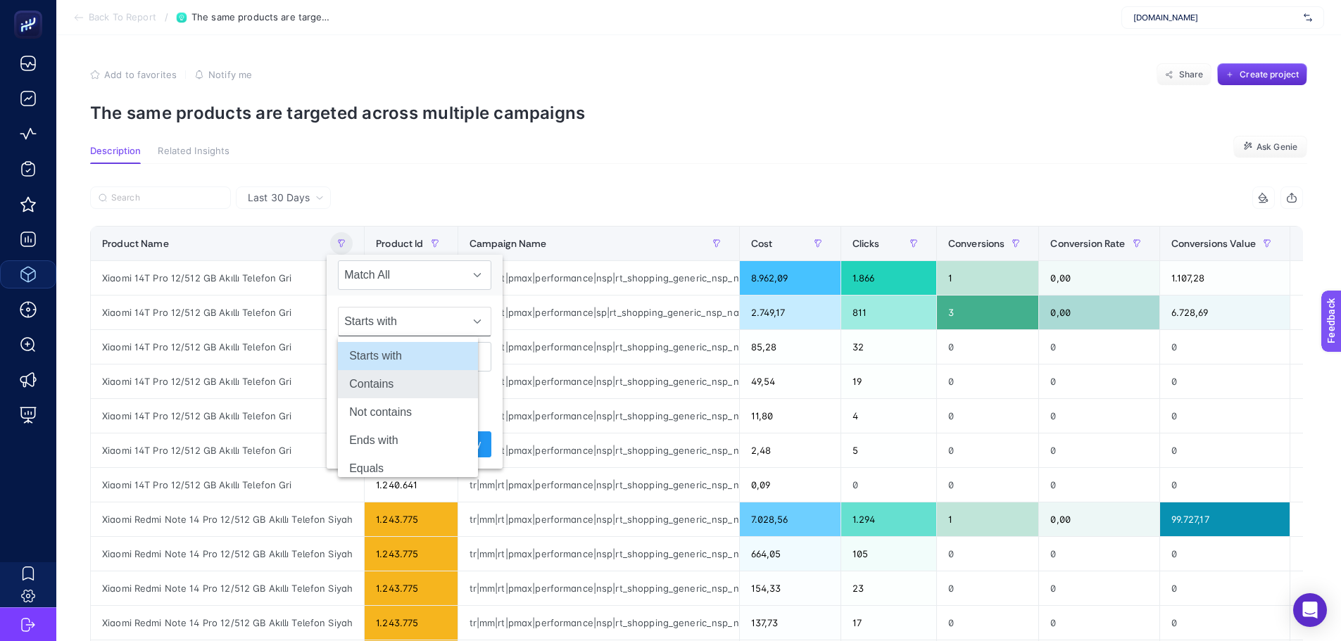
click at [379, 384] on li "Contains" at bounding box center [408, 384] width 140 height 28
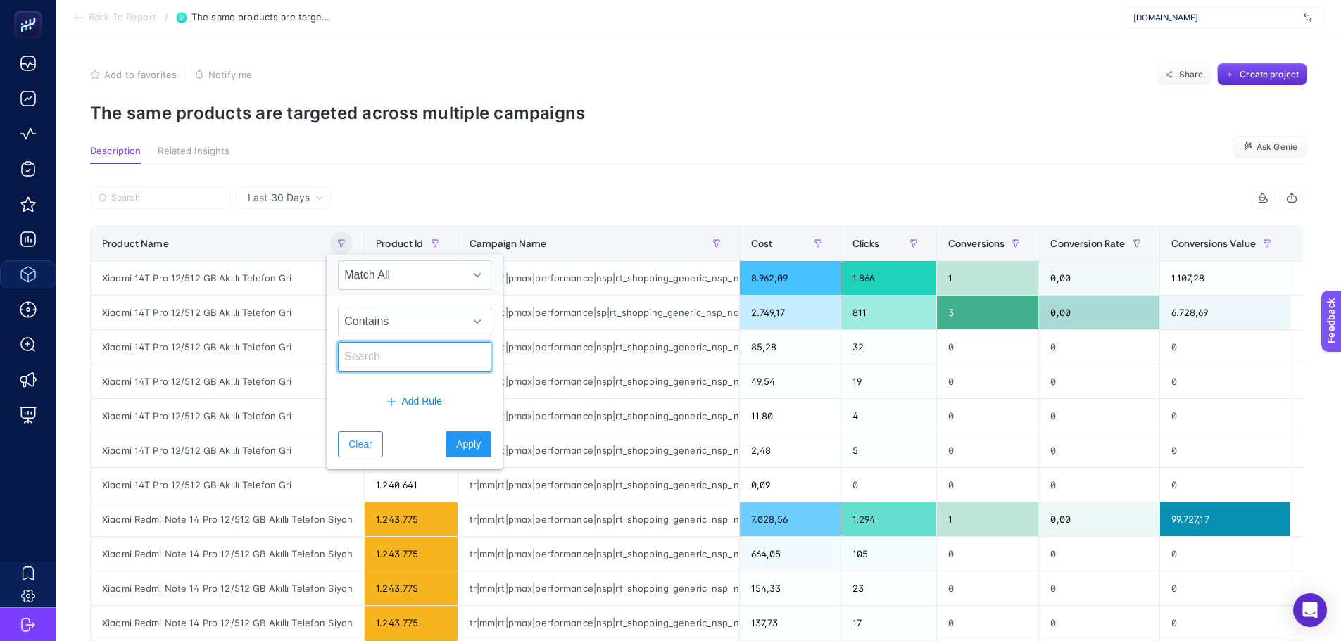
click at [371, 355] on input "text" at bounding box center [414, 357] width 153 height 30
paste input "pple Watch Series 9 GPS + Cellular Mrj33Tu/A 41 mm Gümüş Rengi Paslanmaz Çelik …"
type input "pple Watch Series 9 GPS + Cellular Mrj33Tu/A 41 mm Gümüş Rengi Paslanmaz Çelik …"
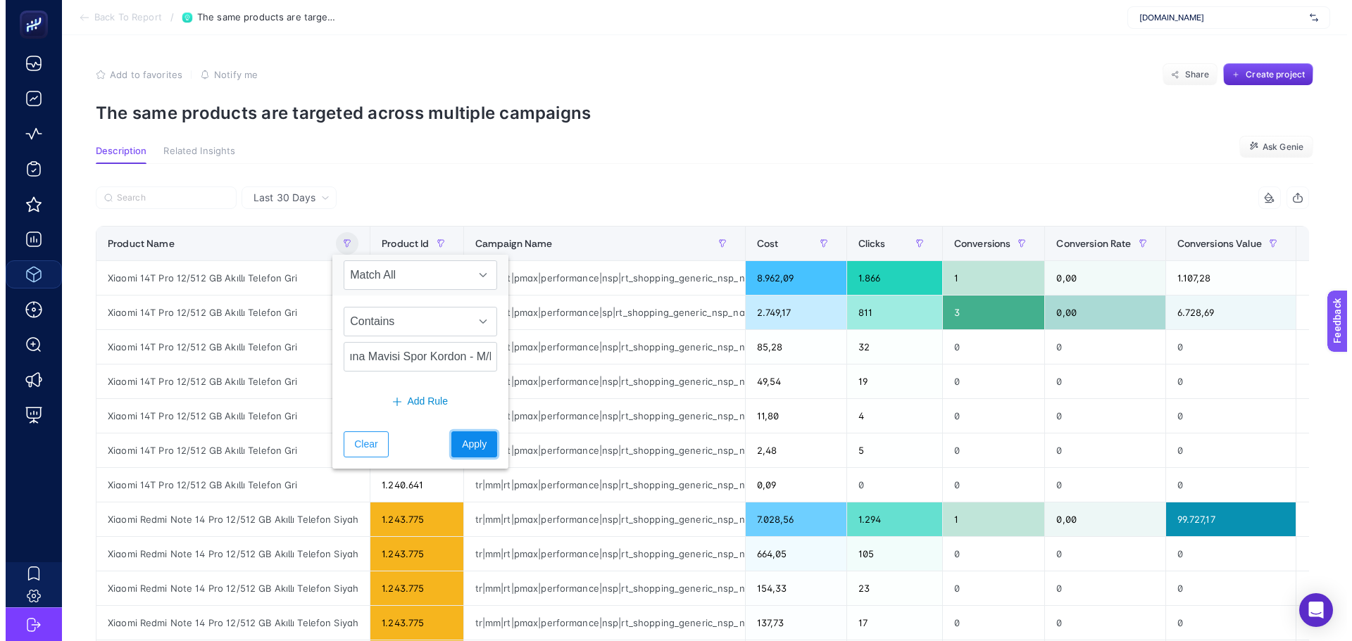
scroll to position [0, 0]
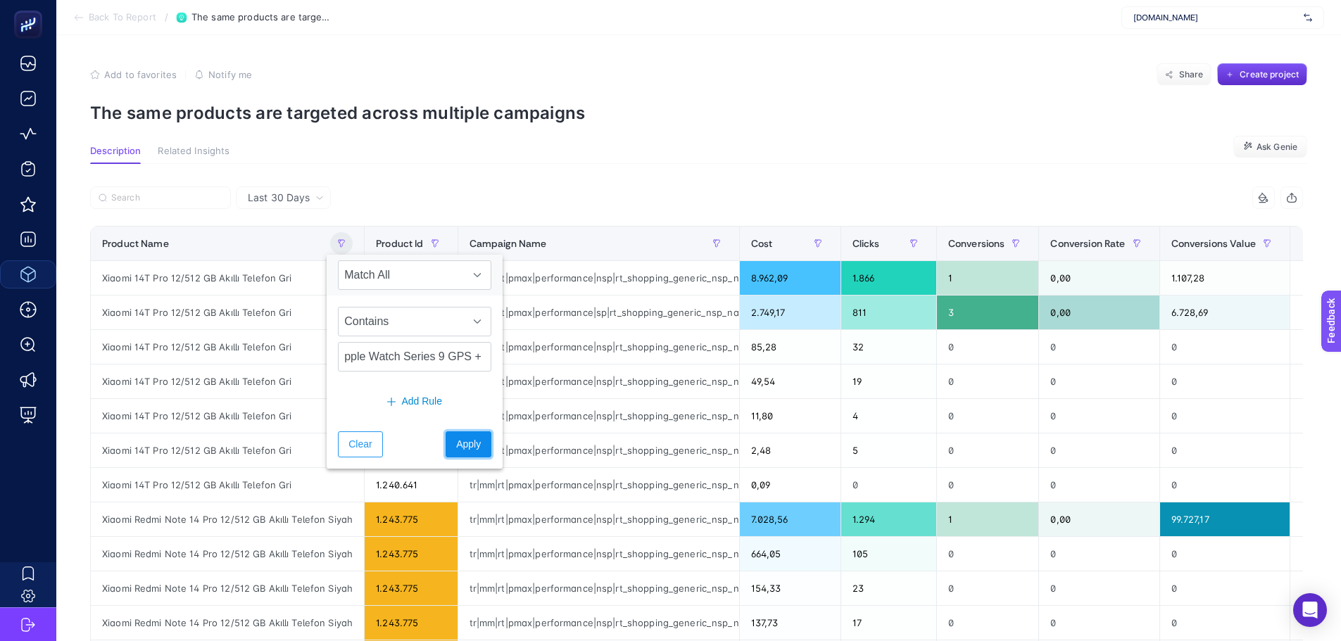
click at [456, 438] on span "Apply" at bounding box center [468, 444] width 25 height 15
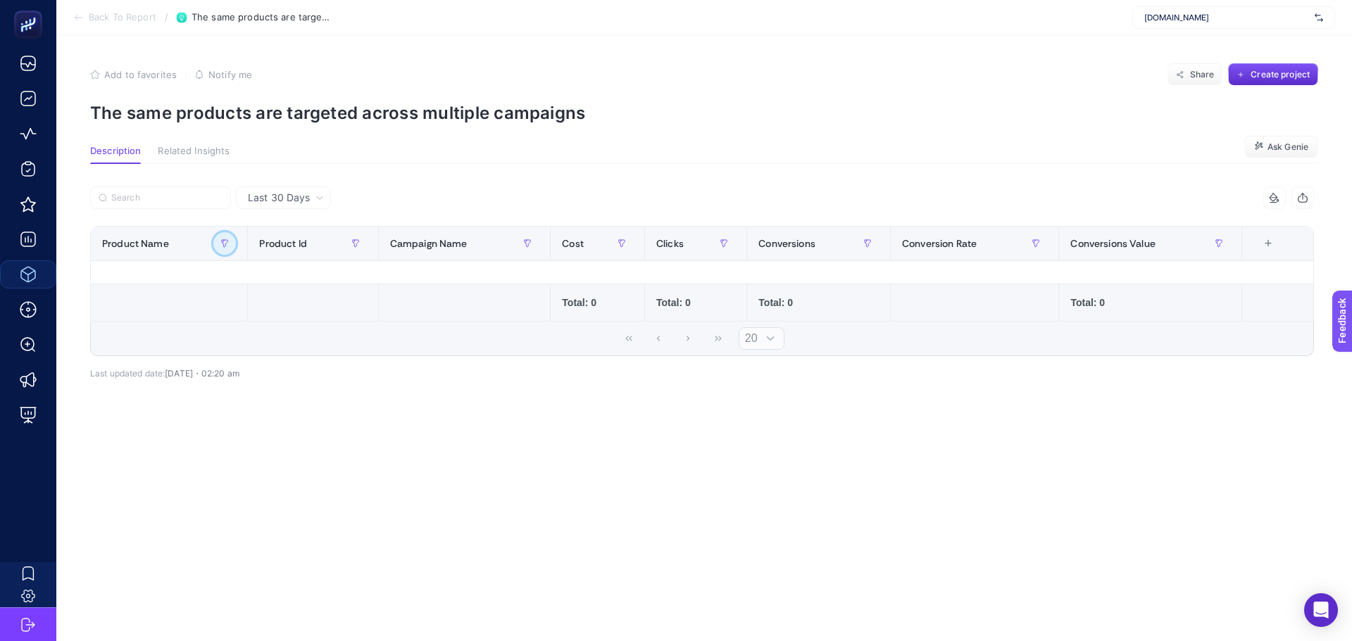
click at [229, 240] on button "button" at bounding box center [224, 243] width 23 height 23
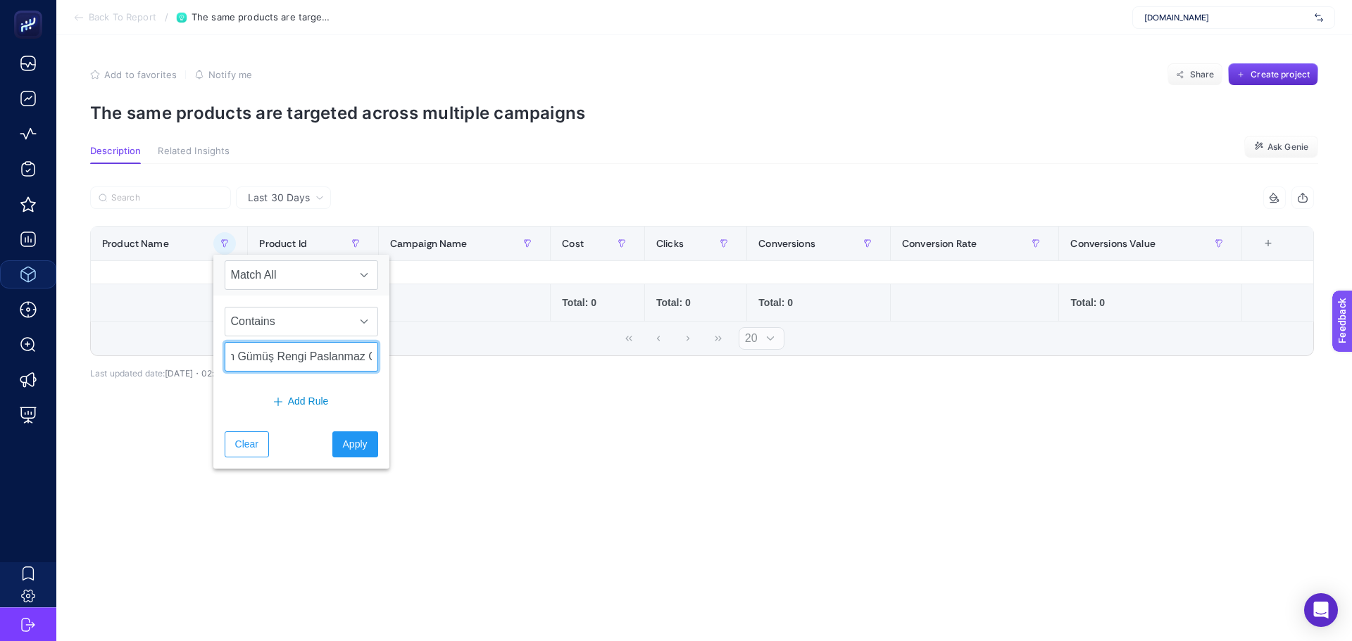
scroll to position [0, 493]
drag, startPoint x: 348, startPoint y: 356, endPoint x: 376, endPoint y: 355, distance: 27.5
click at [376, 355] on body "Back To Report / The same products are targeted across multiple campaigns media…" at bounding box center [676, 320] width 1352 height 641
type input "pple Watch Series 9 GPS"
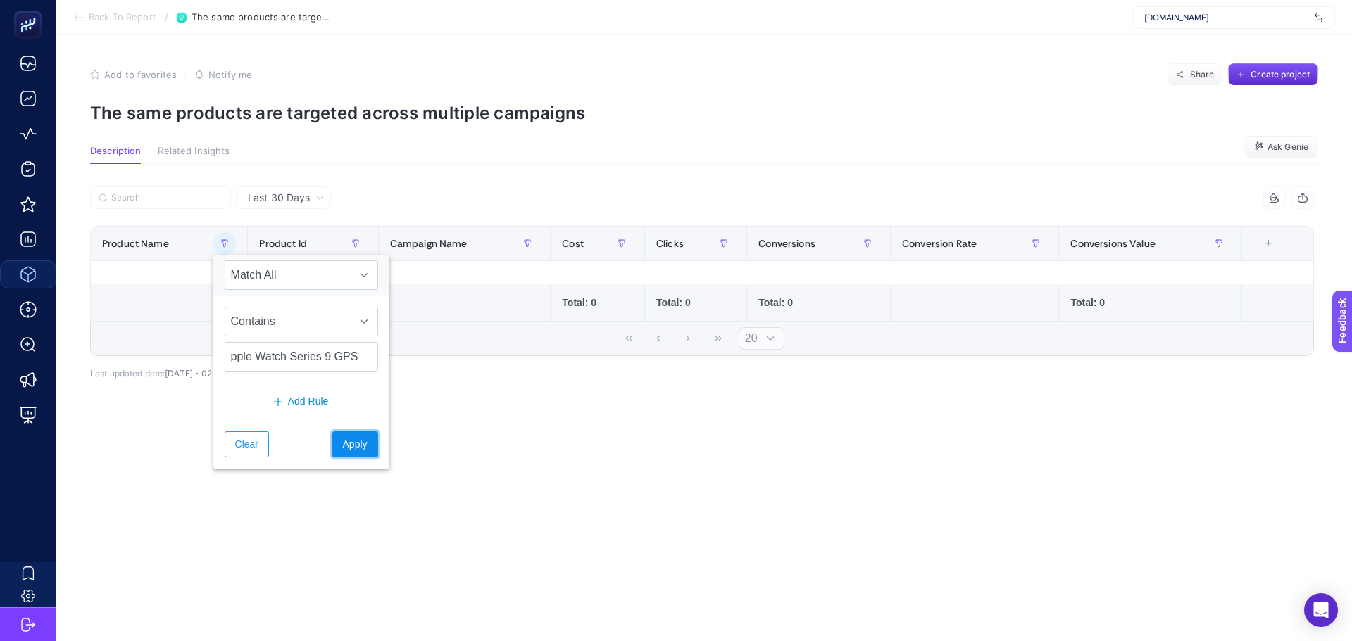
click at [343, 446] on span "Apply" at bounding box center [355, 444] width 25 height 15
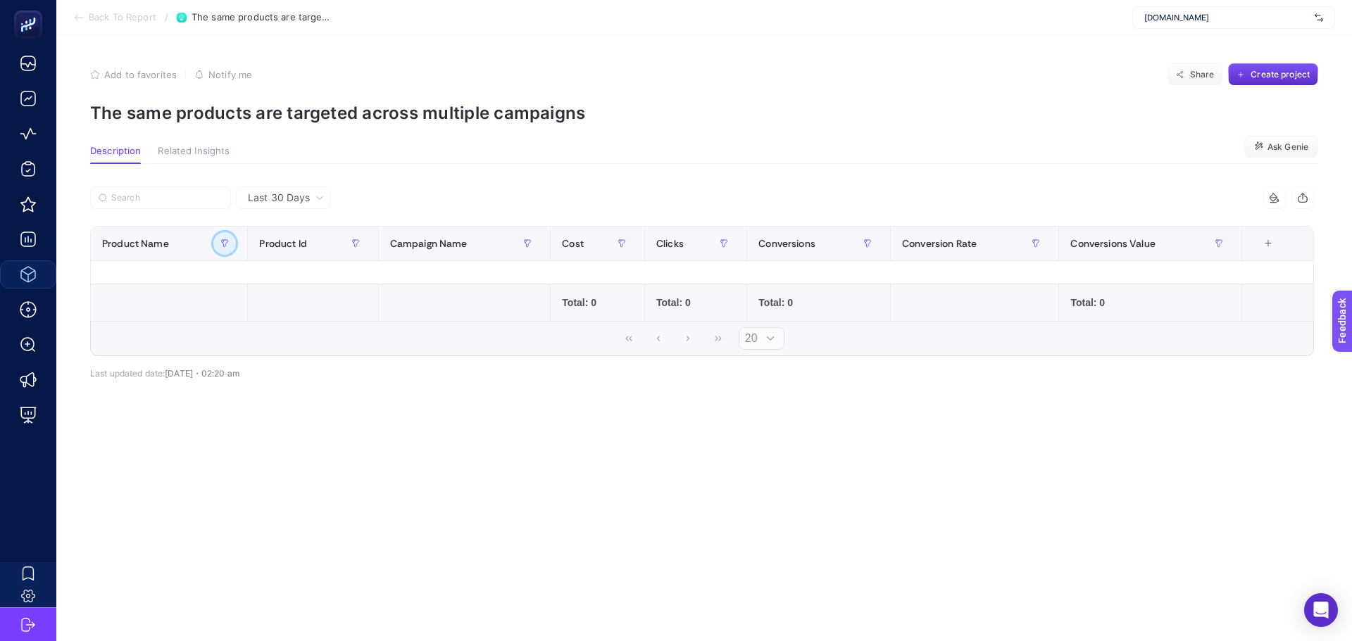
click at [227, 240] on icon "button" at bounding box center [225, 243] width 6 height 7
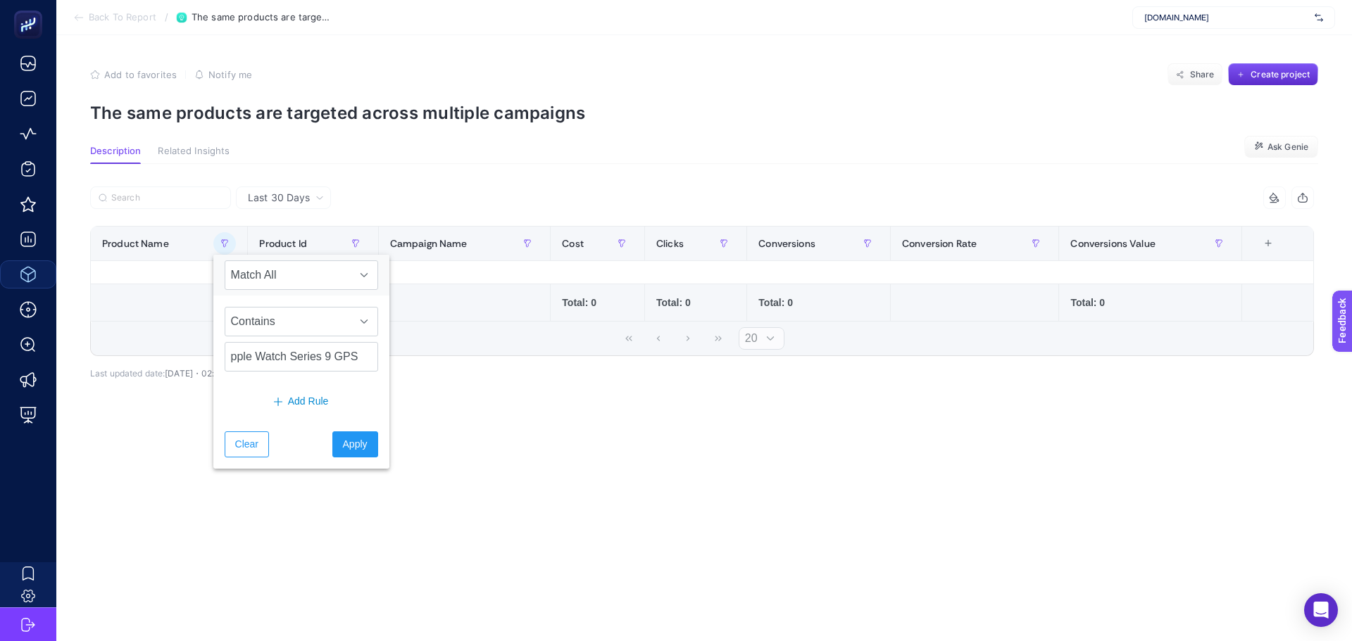
click at [298, 191] on span "Last 30 Days" at bounding box center [279, 198] width 62 height 14
click at [241, 442] on span "Clear" at bounding box center [246, 444] width 23 height 15
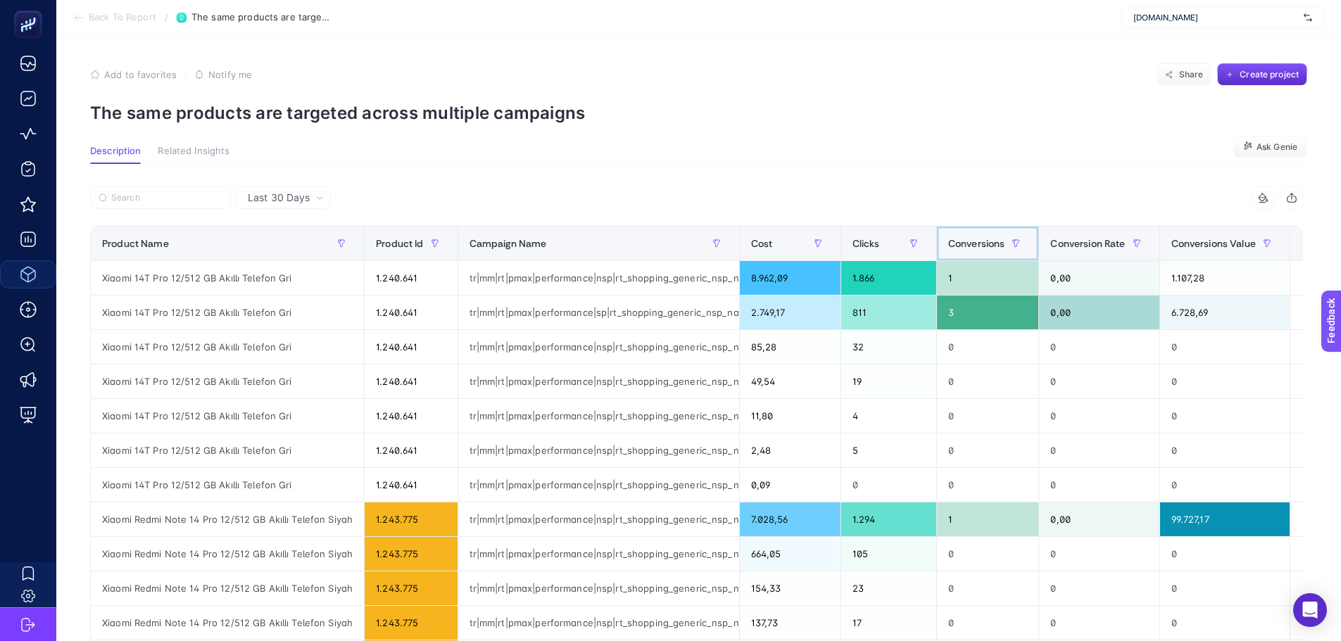
click at [964, 245] on span "Conversions" at bounding box center [976, 243] width 57 height 11
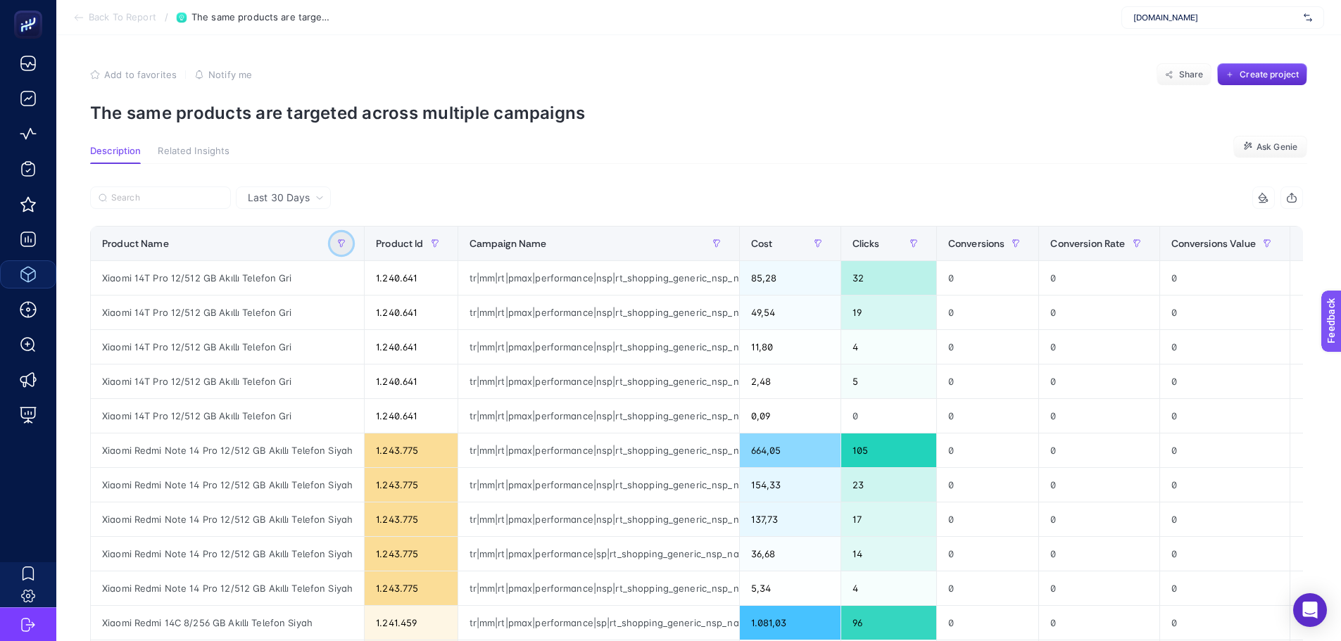
click at [338, 242] on icon "button" at bounding box center [341, 243] width 8 height 8
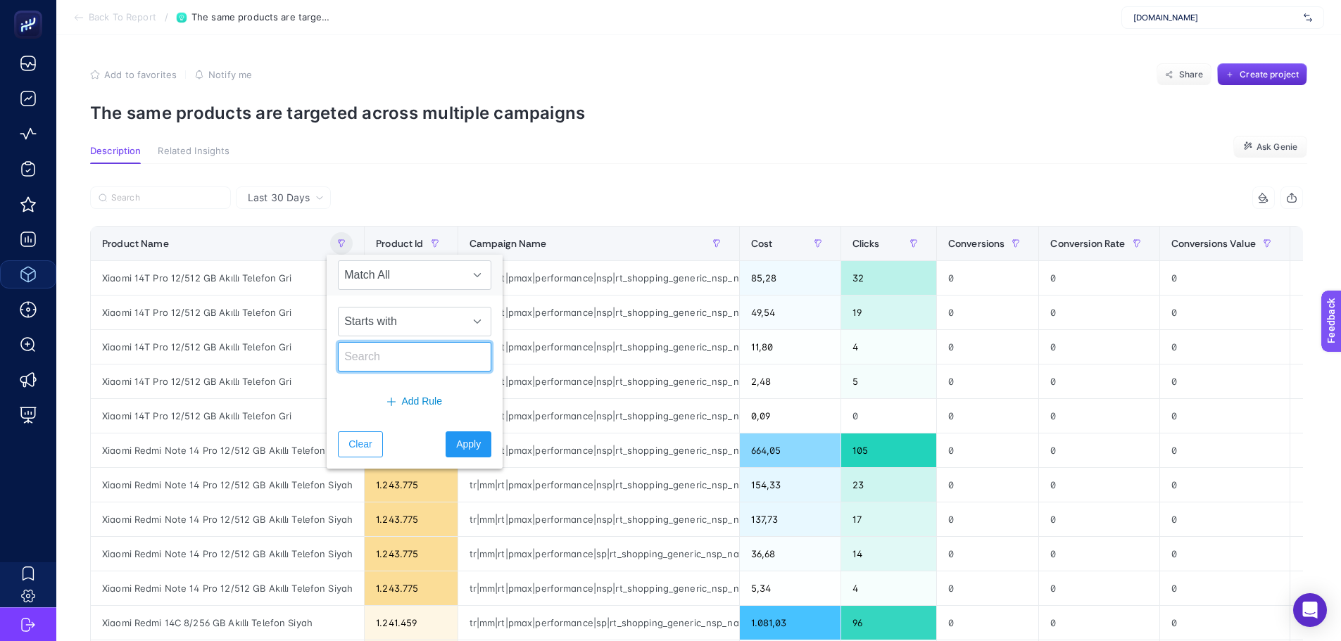
click at [377, 343] on input "text" at bounding box center [414, 357] width 153 height 30
click at [392, 317] on span "Starts with" at bounding box center [401, 322] width 125 height 28
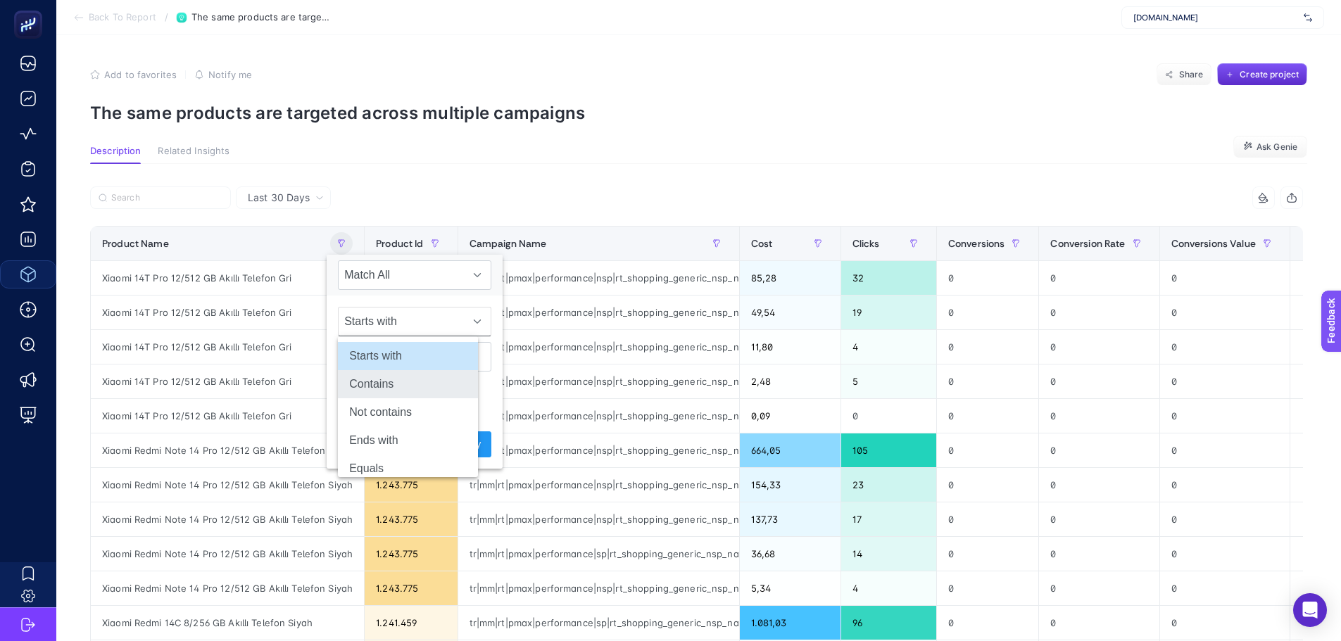
click at [380, 389] on li "Contains" at bounding box center [408, 384] width 140 height 28
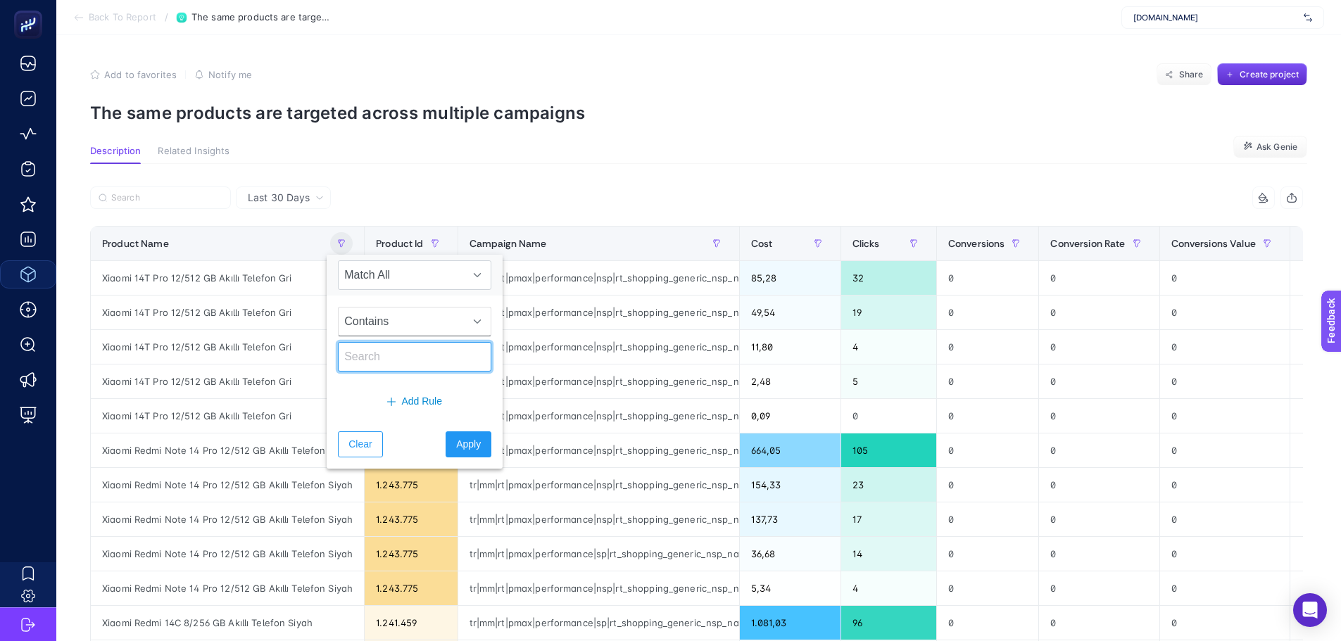
click at [391, 364] on input "text" at bounding box center [414, 357] width 153 height 30
type input "apple watch"
click at [458, 448] on span "Apply" at bounding box center [468, 444] width 25 height 15
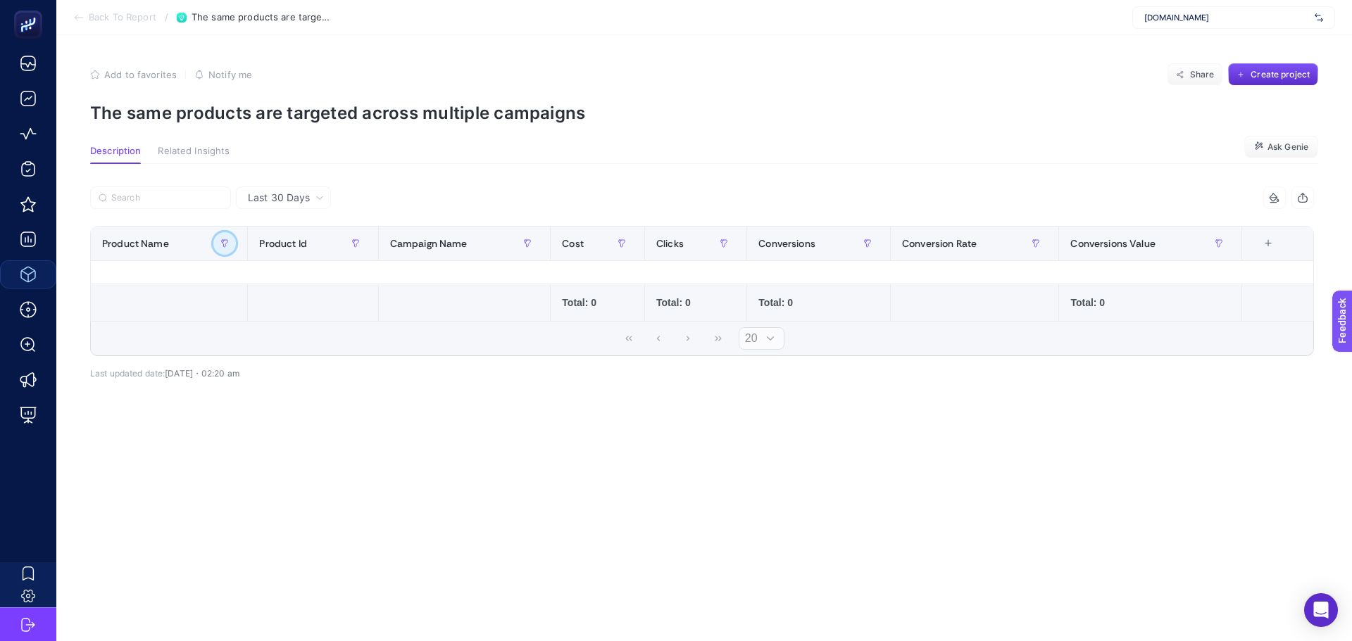
click at [225, 241] on icon "button" at bounding box center [224, 243] width 8 height 8
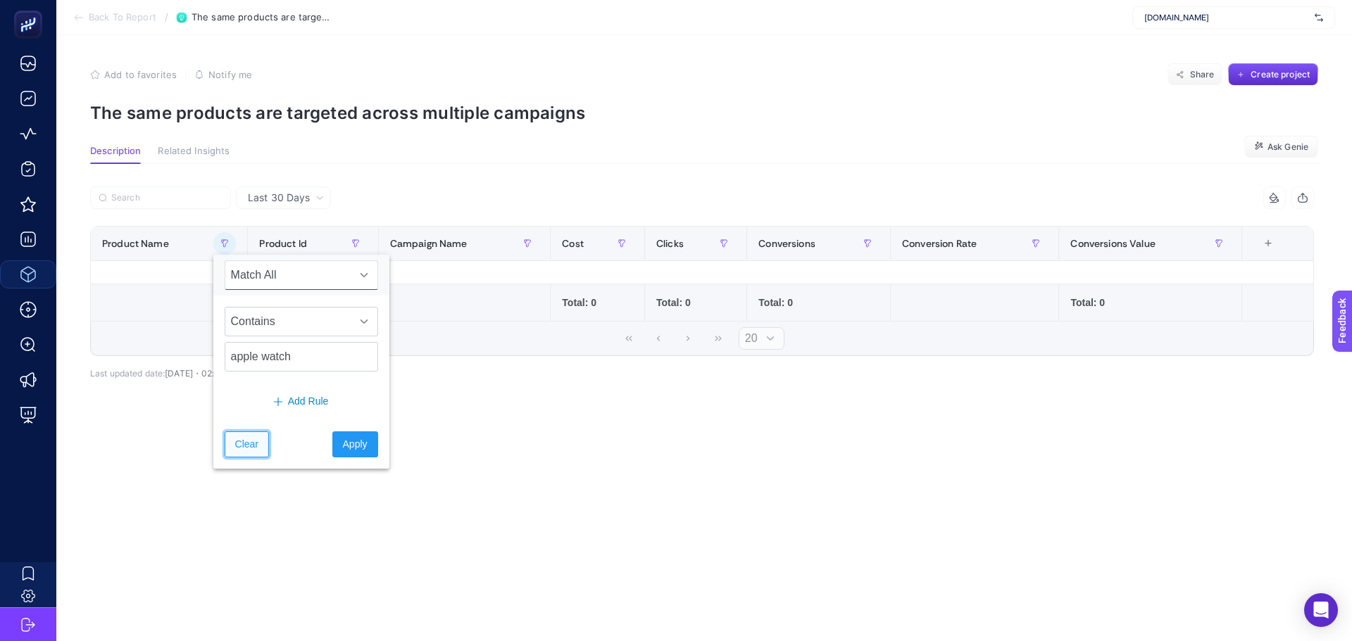
click at [246, 451] on span "Clear" at bounding box center [246, 444] width 23 height 15
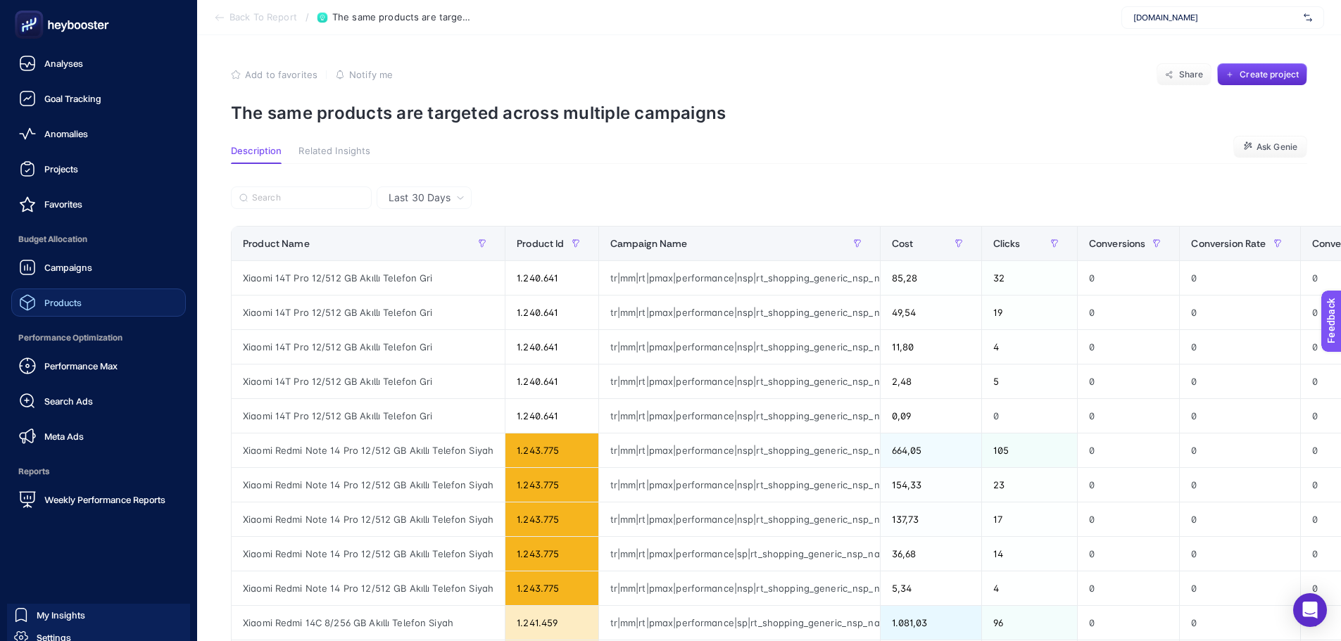
click at [87, 307] on link "Products" at bounding box center [98, 303] width 175 height 28
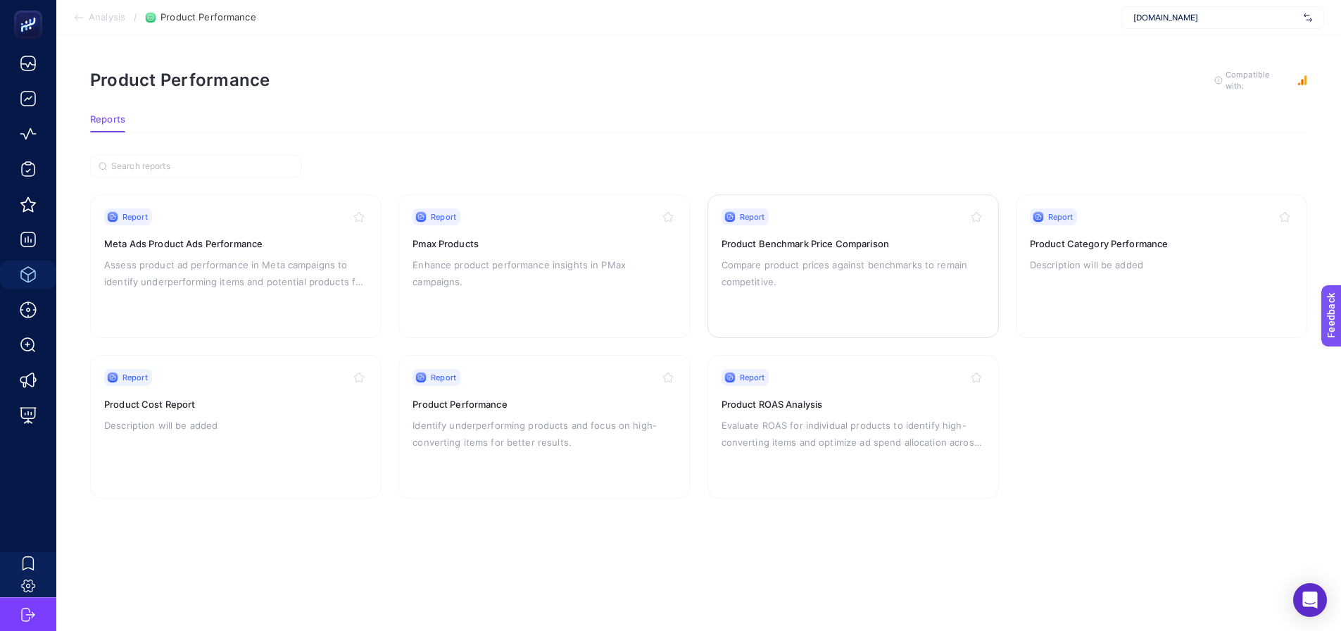
click at [969, 215] on button "button" at bounding box center [976, 216] width 17 height 17
click at [325, 382] on div "Report" at bounding box center [235, 377] width 263 height 17
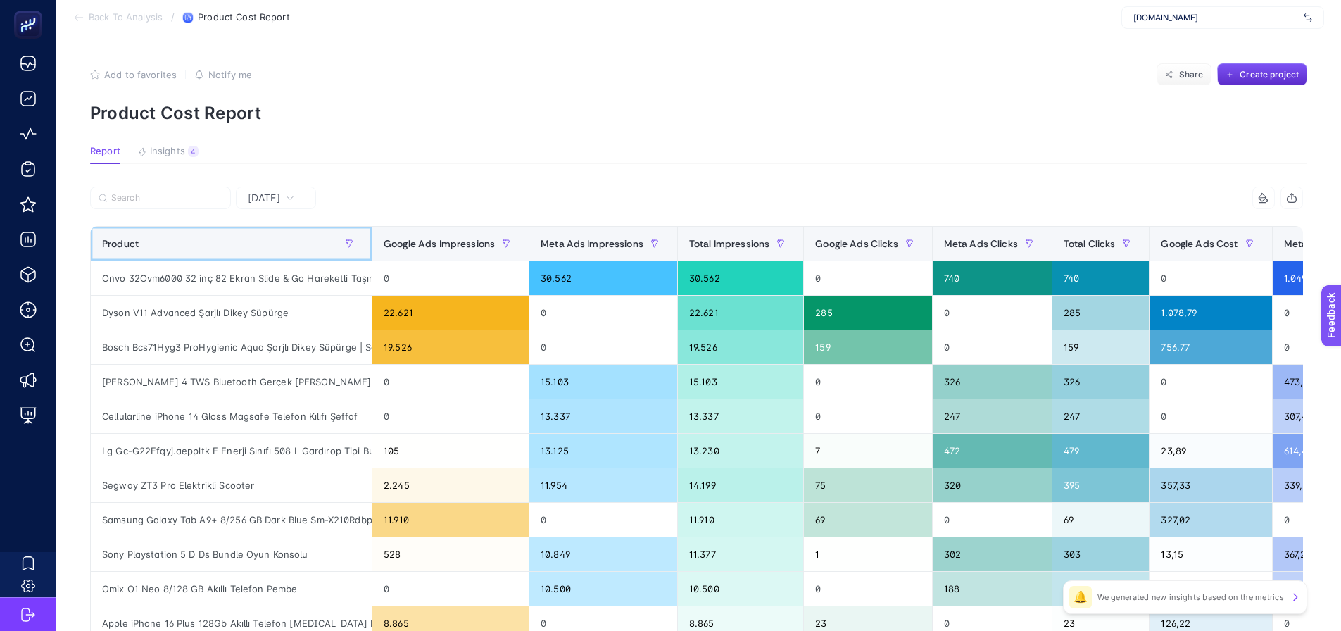
click at [343, 231] on th "Product" at bounding box center [232, 244] width 282 height 34
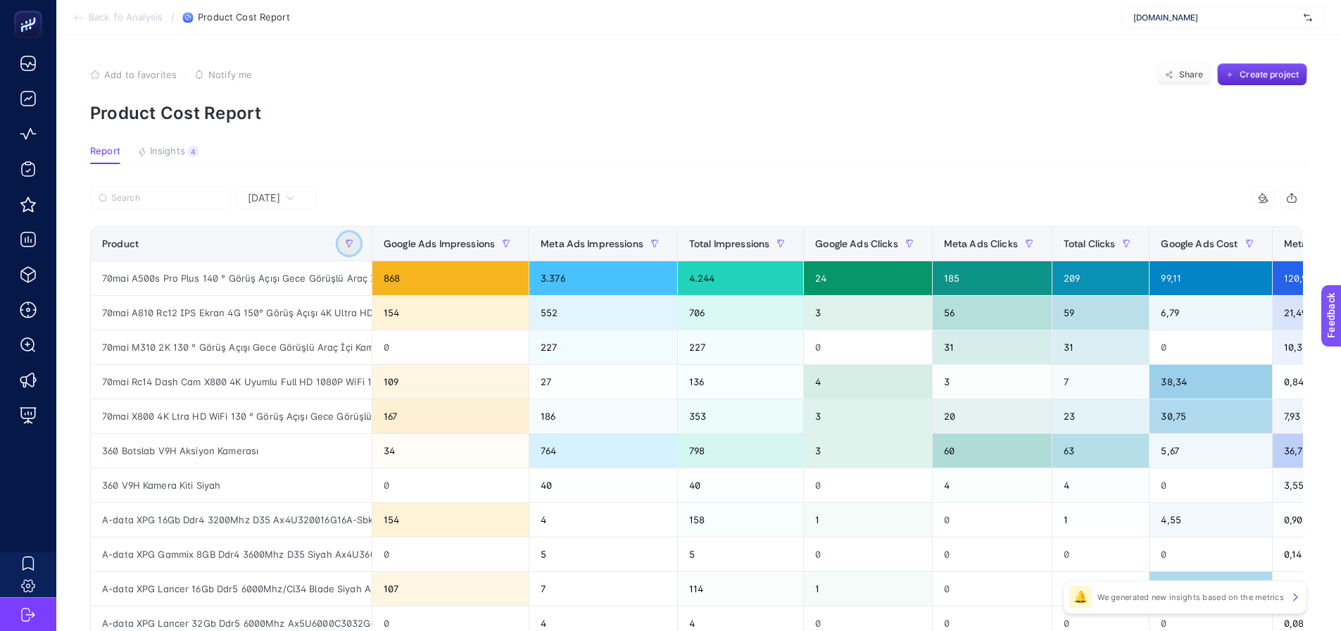
click at [346, 238] on button "button" at bounding box center [349, 243] width 23 height 23
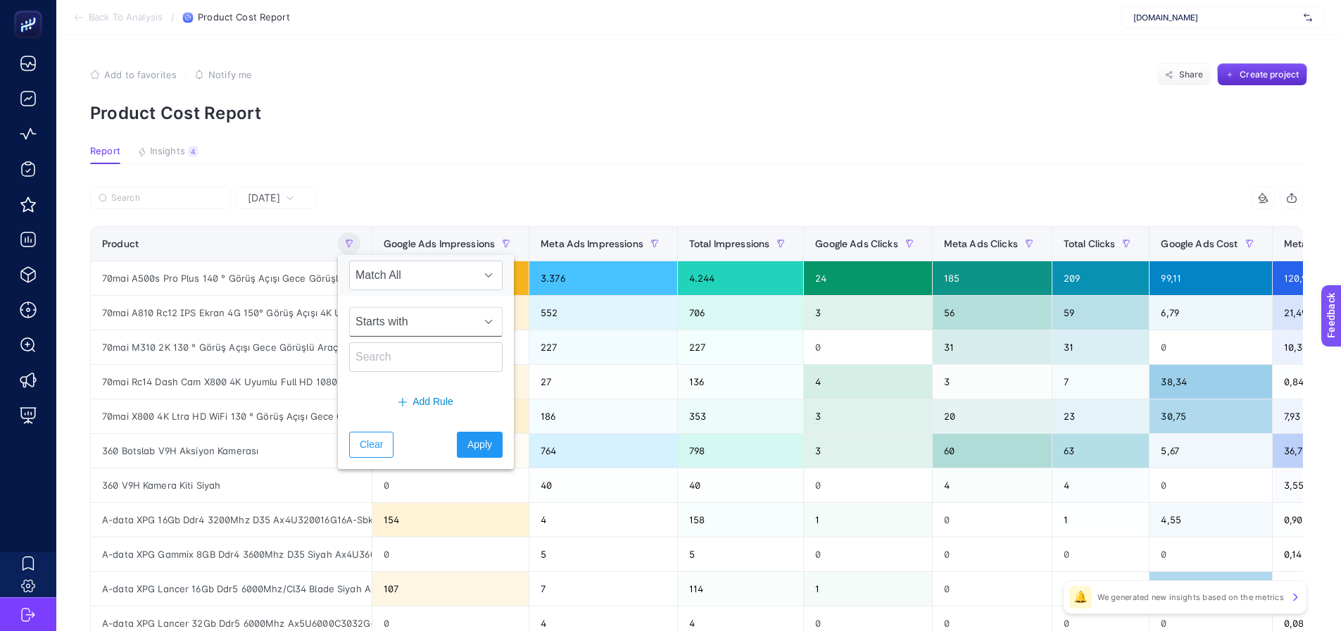
click at [388, 325] on span "Starts with" at bounding box center [412, 322] width 125 height 28
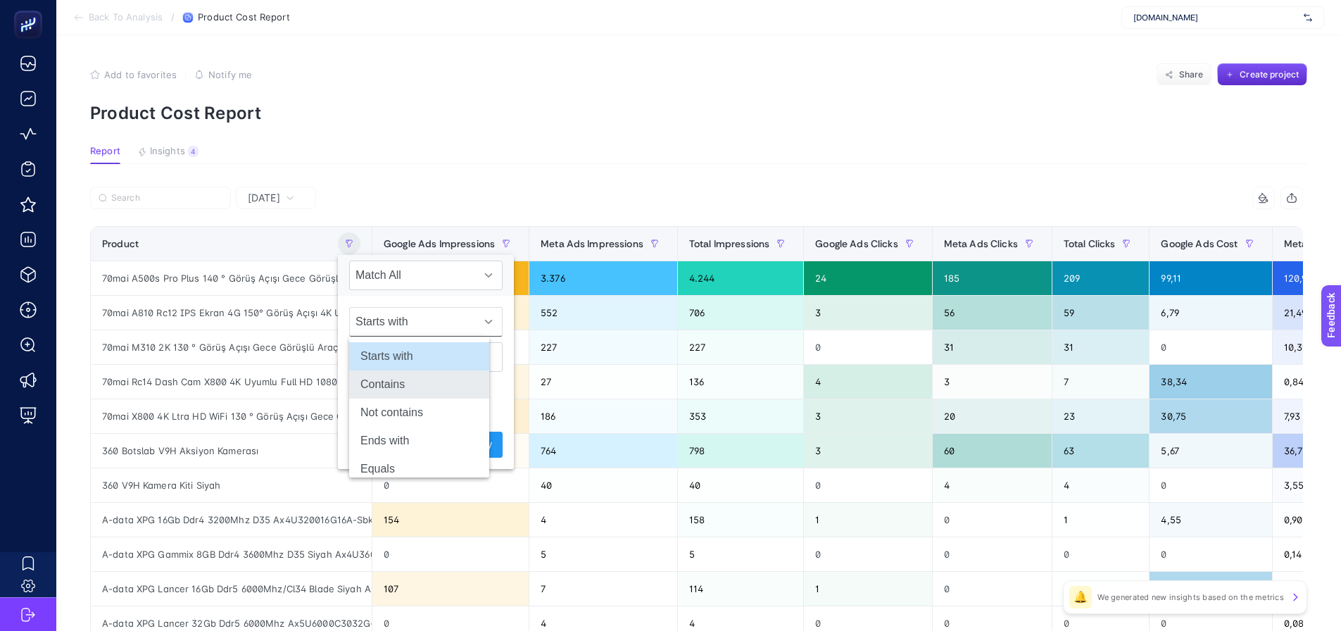
click at [379, 376] on li "Contains" at bounding box center [419, 384] width 140 height 28
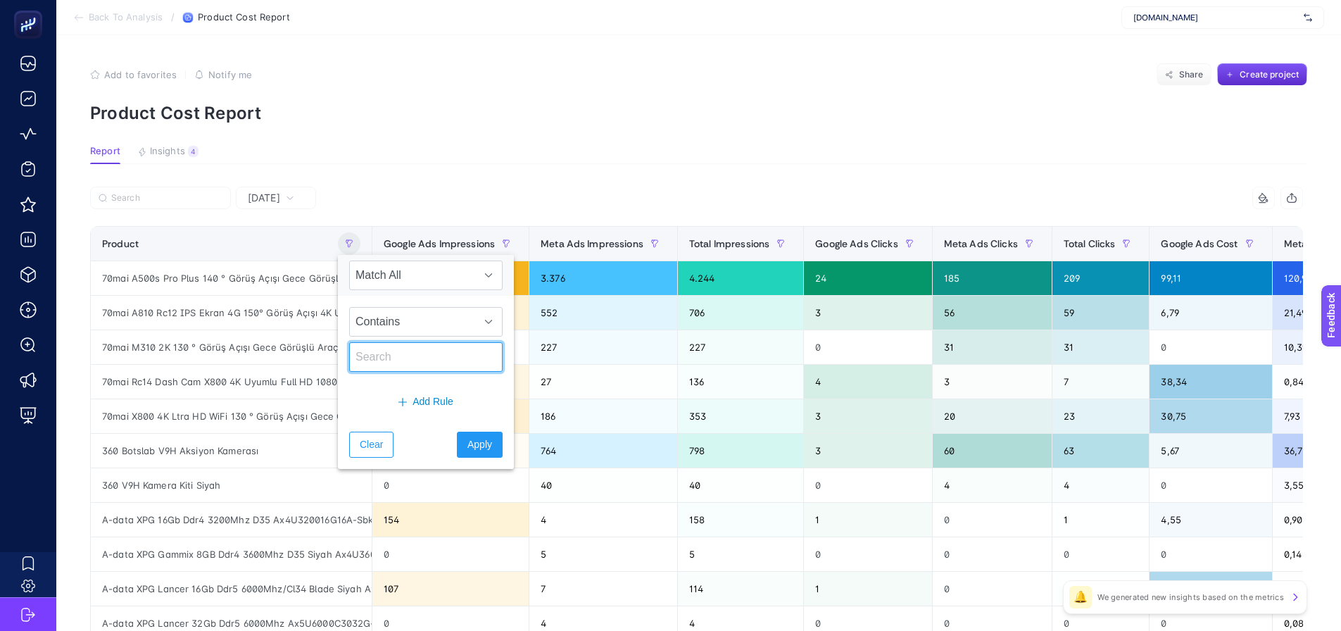
click at [368, 361] on input "text" at bounding box center [425, 357] width 153 height 30
paste input "pple Watch Series 9 GPS + Cellular Mrj33Tu/A 41 mm Gümüş Rengi Paslanmaz Çelik …"
type input "pple Watch Series 9 GPS + Cellular Mrj33Tu/A 41 mm Gümüş Rengi Paslanmaz Çelik …"
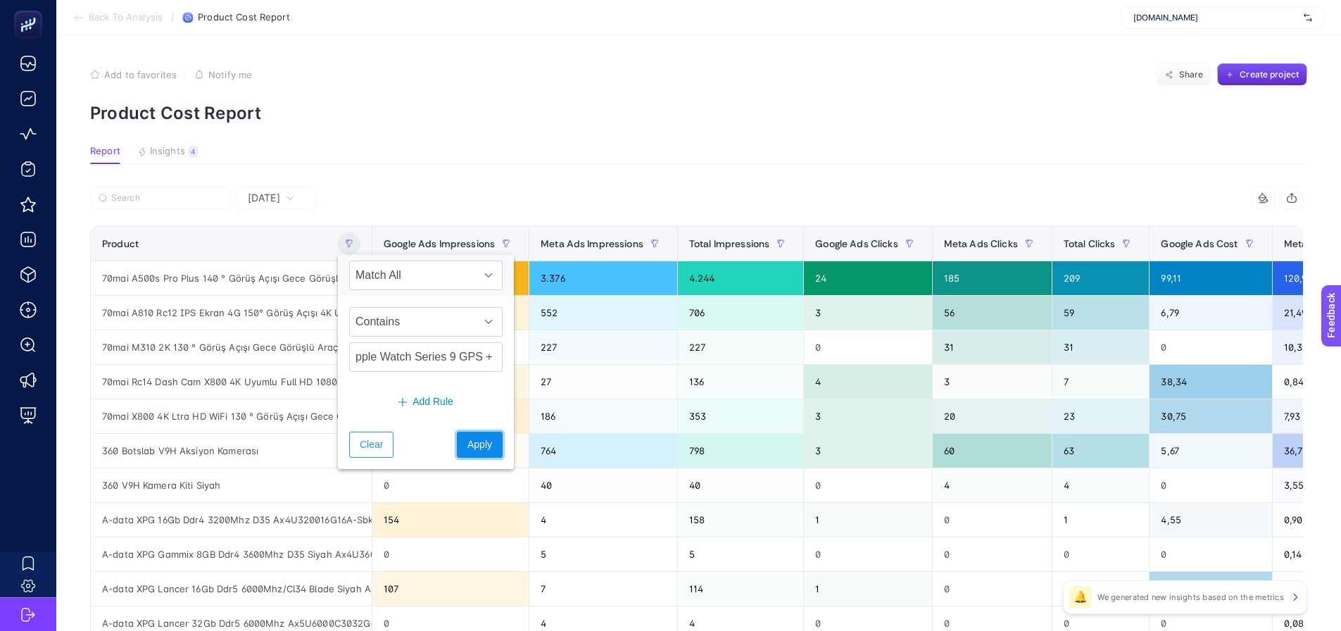
click at [467, 444] on span "Apply" at bounding box center [479, 444] width 25 height 15
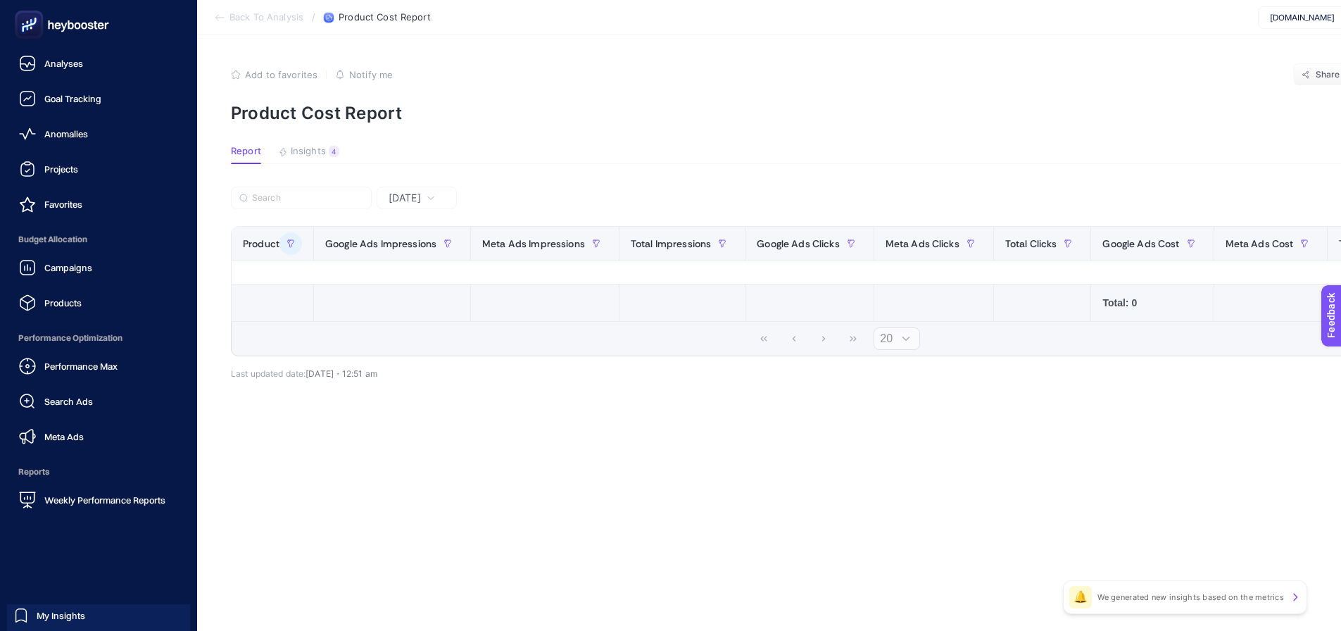
click at [72, 300] on span "Products" at bounding box center [62, 302] width 37 height 11
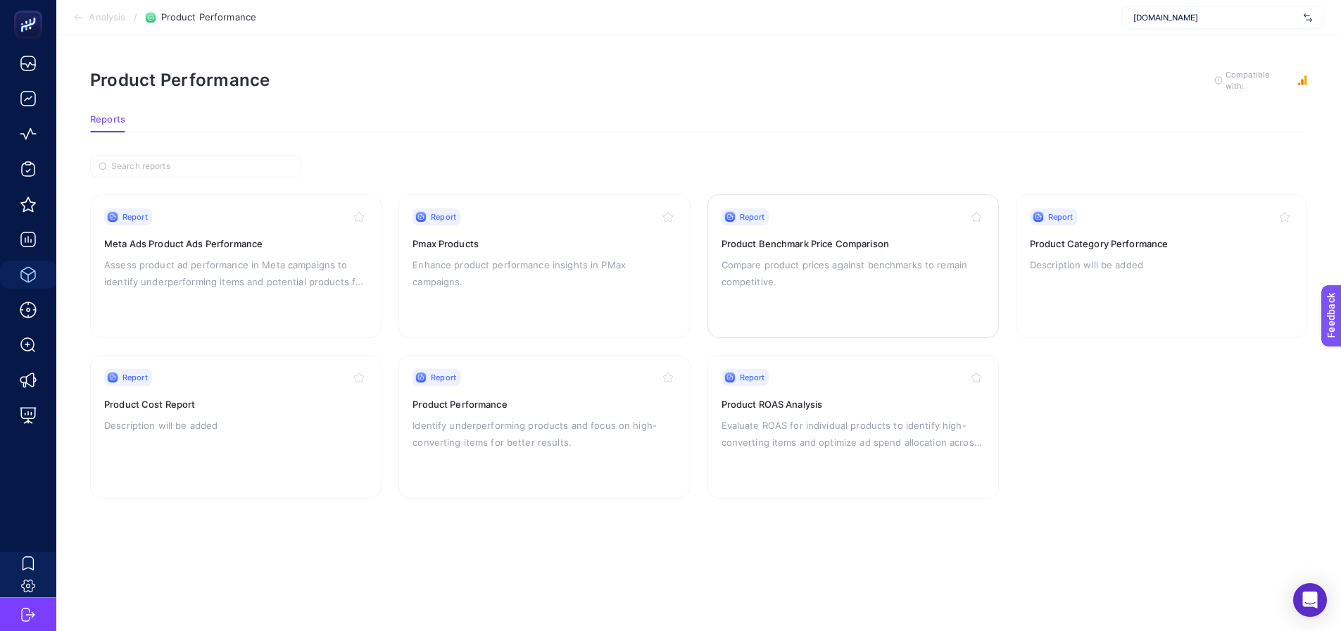
click at [984, 213] on button "button" at bounding box center [976, 216] width 17 height 17
click at [1113, 257] on p "Description will be added" at bounding box center [1161, 264] width 263 height 17
